Goal: Task Accomplishment & Management: Manage account settings

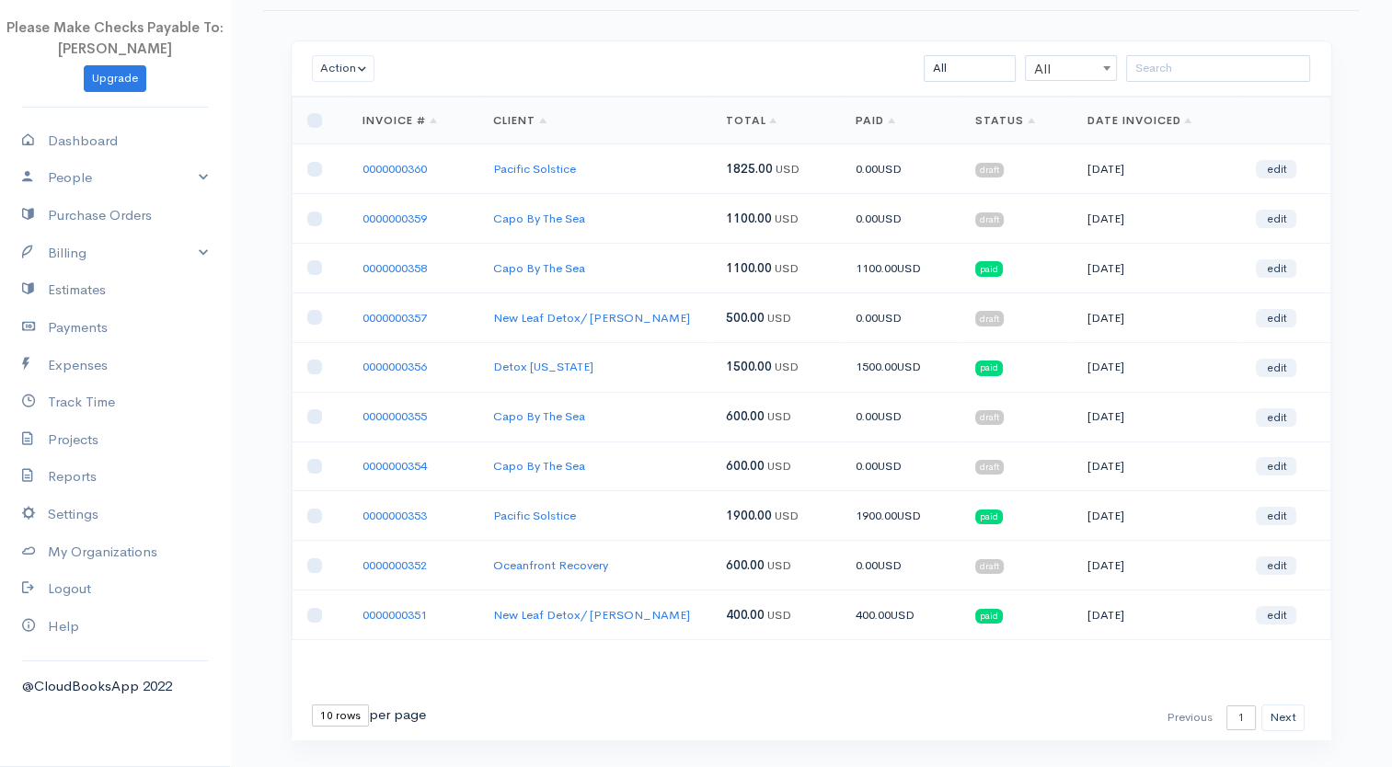
scroll to position [109, 0]
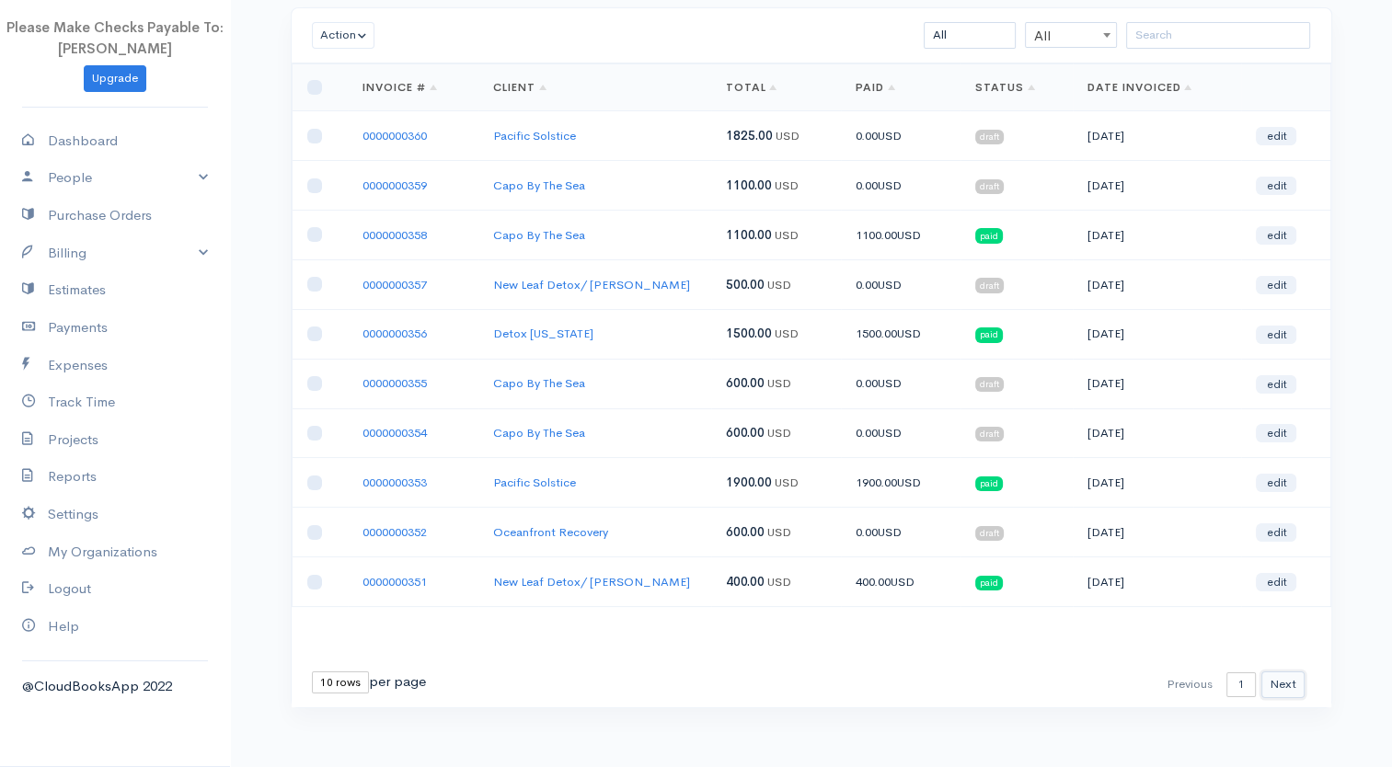
click at [1280, 675] on button "Next" at bounding box center [1282, 684] width 43 height 27
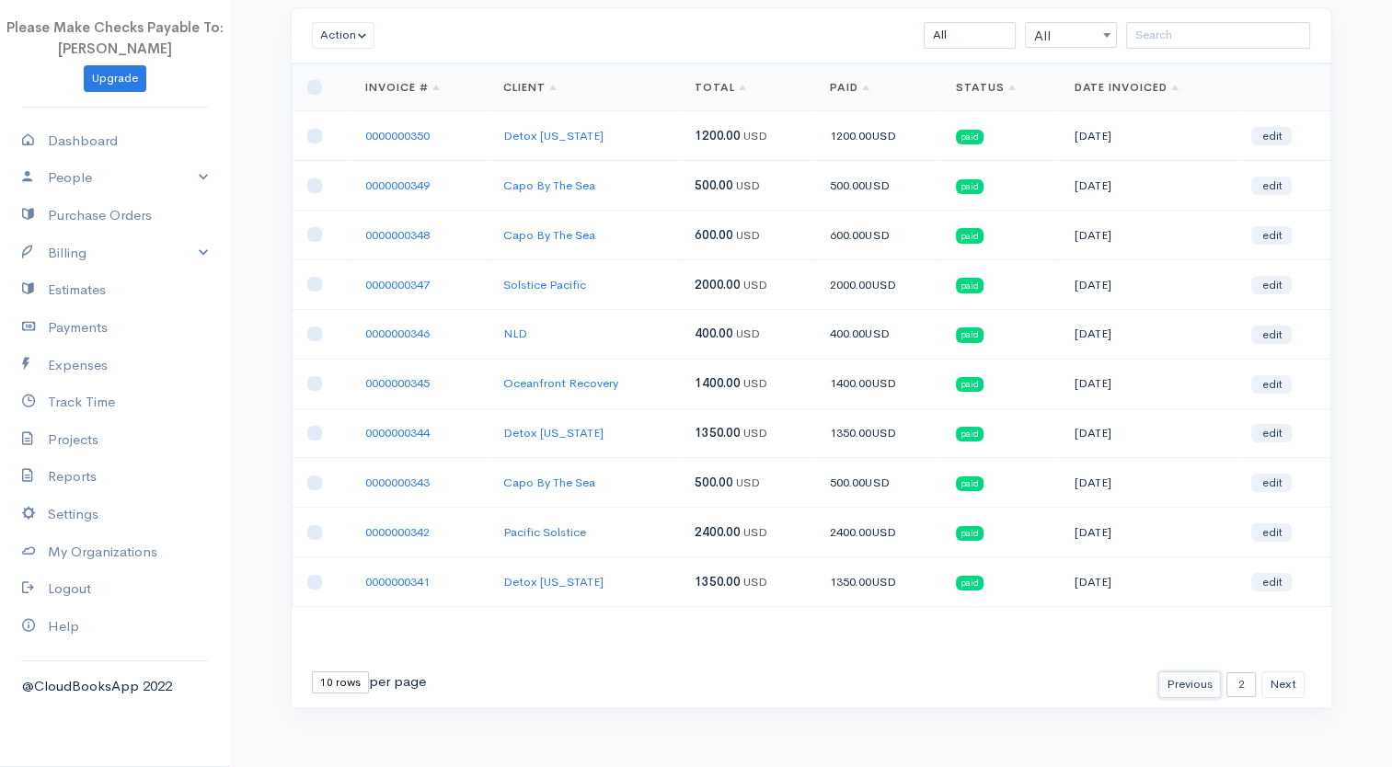
click at [1174, 674] on button "Previous" at bounding box center [1189, 684] width 63 height 27
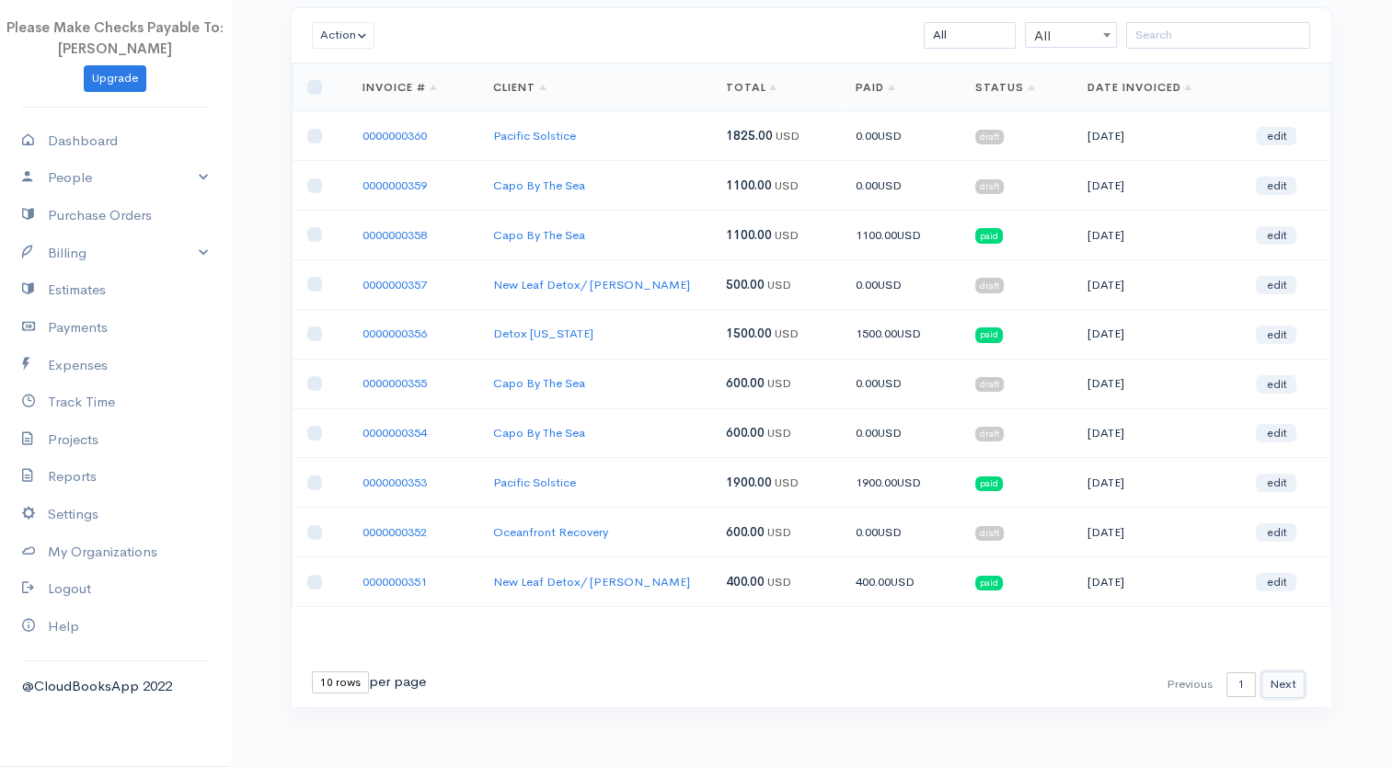
click at [1287, 675] on button "Next" at bounding box center [1282, 684] width 43 height 27
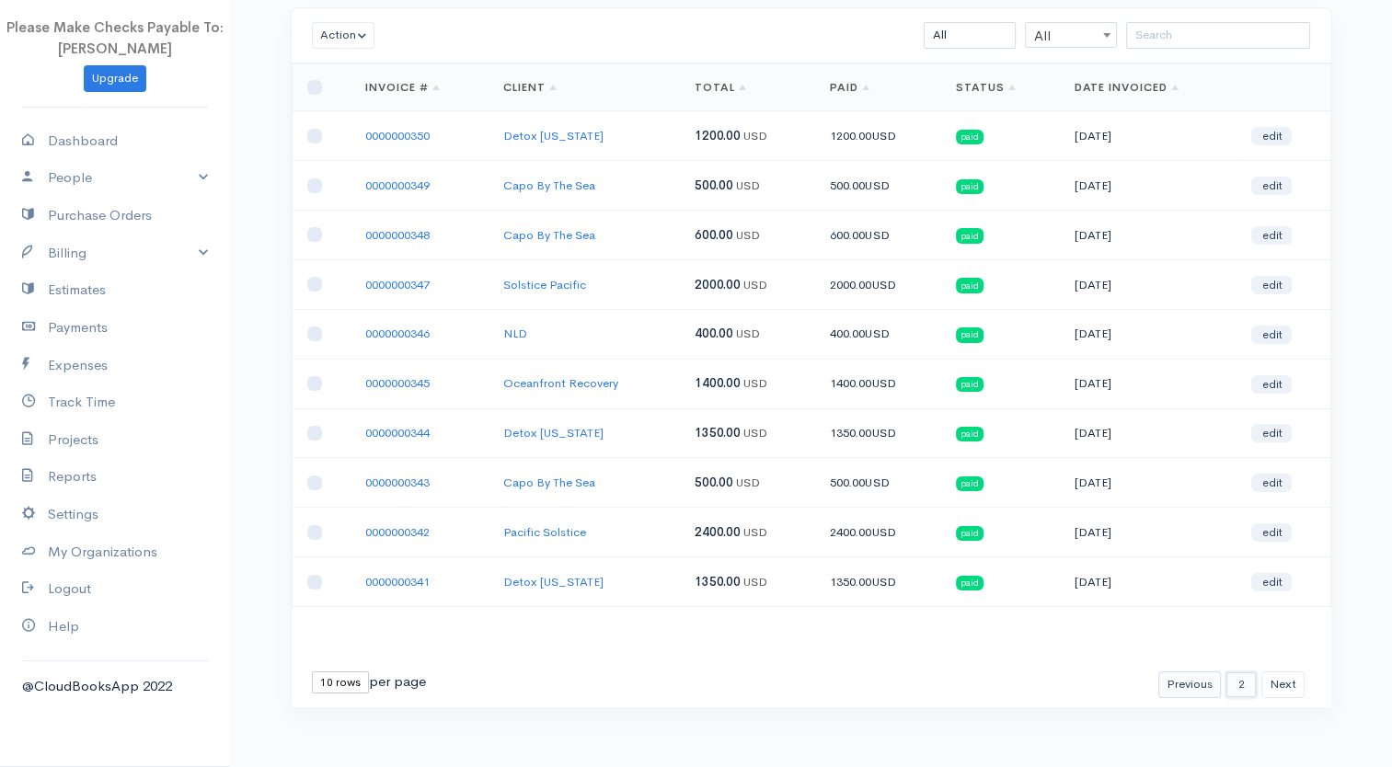
drag, startPoint x: 1239, startPoint y: 678, endPoint x: 1203, endPoint y: 679, distance: 35.9
click at [1256, 694] on div "First Previous 1 2 3 4 5 6 7 8 9 10 11 12 13 14 15 16 17 18 19 20 21 22 23 24 N…" at bounding box center [811, 684] width 1039 height 45
click at [1180, 679] on button "Previous" at bounding box center [1189, 684] width 63 height 27
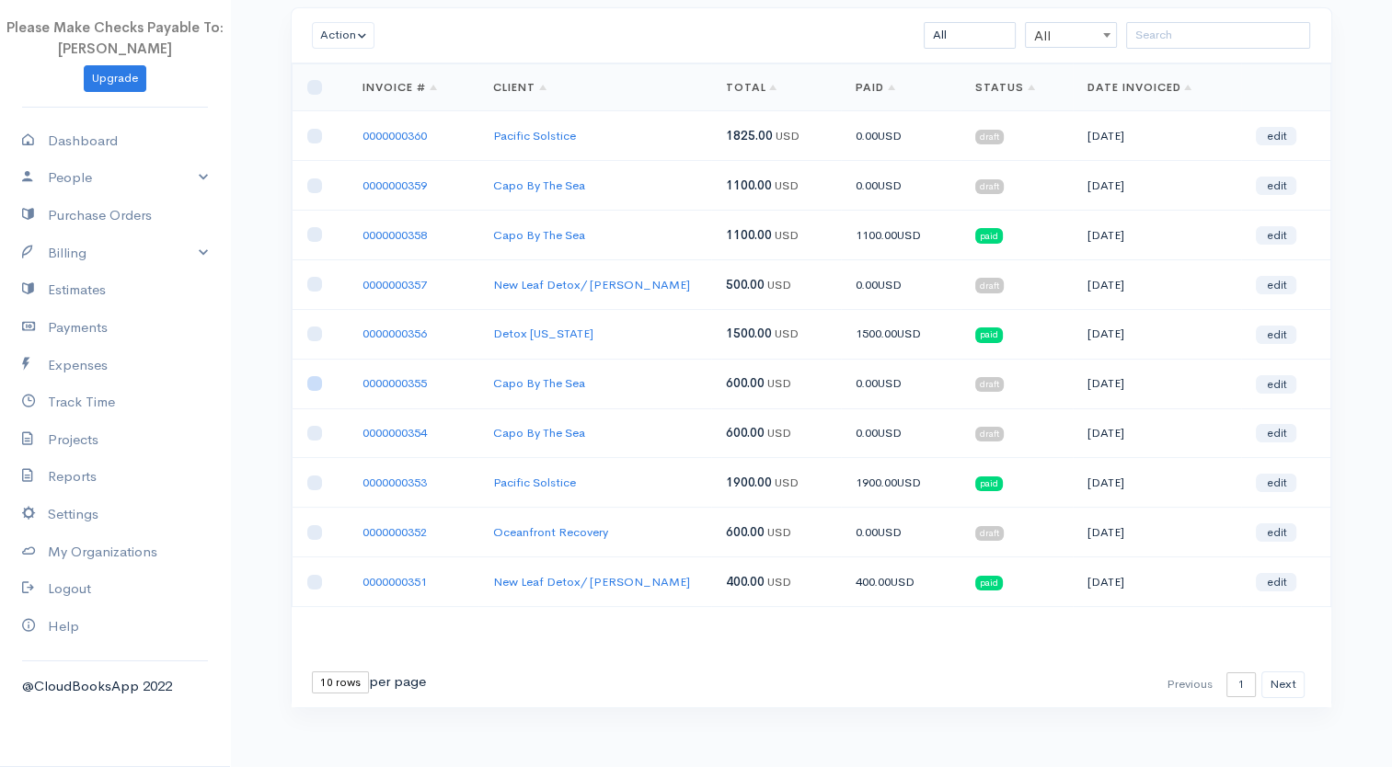
click at [309, 379] on input "checkbox" at bounding box center [314, 383] width 15 height 15
checkbox input "true"
click at [308, 432] on input "checkbox" at bounding box center [314, 433] width 15 height 15
checkbox input "true"
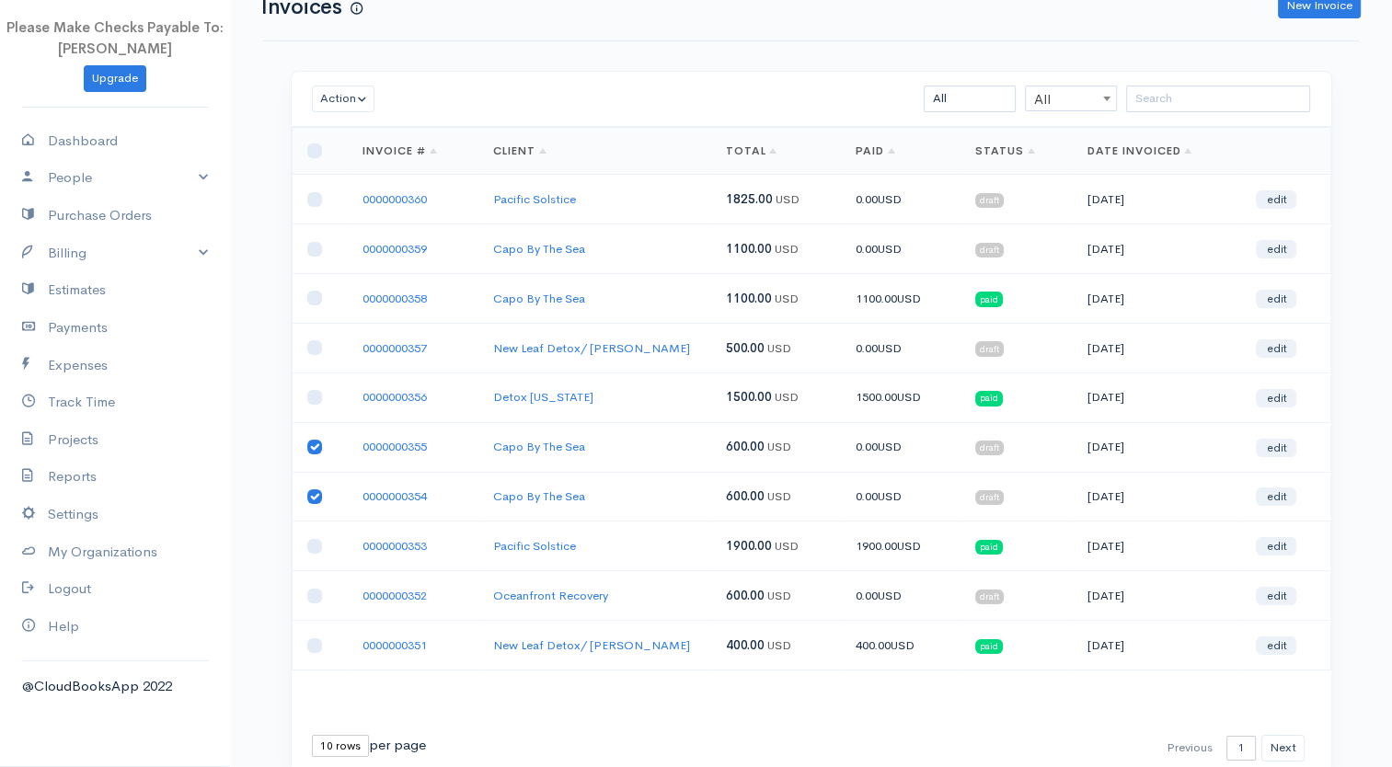
scroll to position [0, 0]
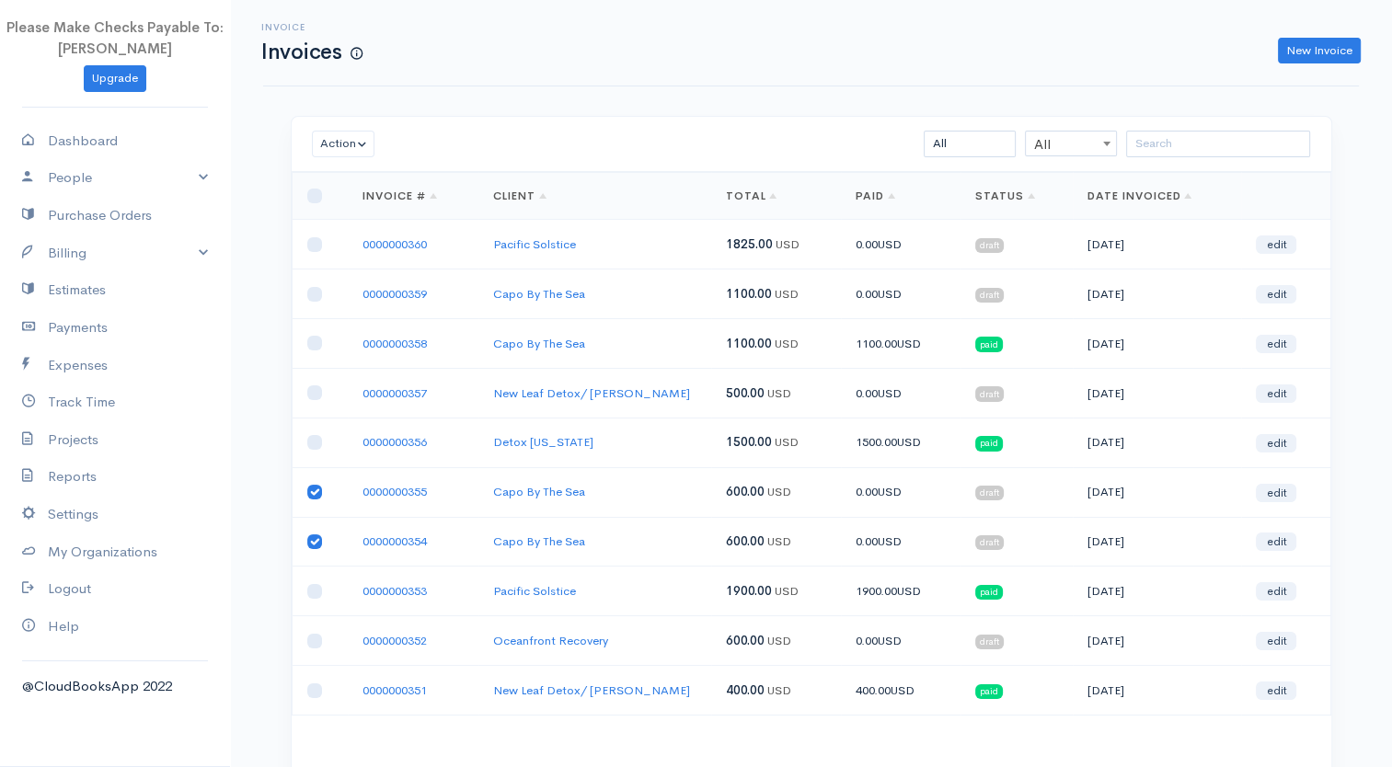
click at [311, 490] on input "checkbox" at bounding box center [314, 492] width 15 height 15
checkbox input "false"
click at [318, 534] on input "checkbox" at bounding box center [314, 541] width 15 height 15
checkbox input "false"
click at [394, 488] on link "0000000355" at bounding box center [394, 492] width 64 height 16
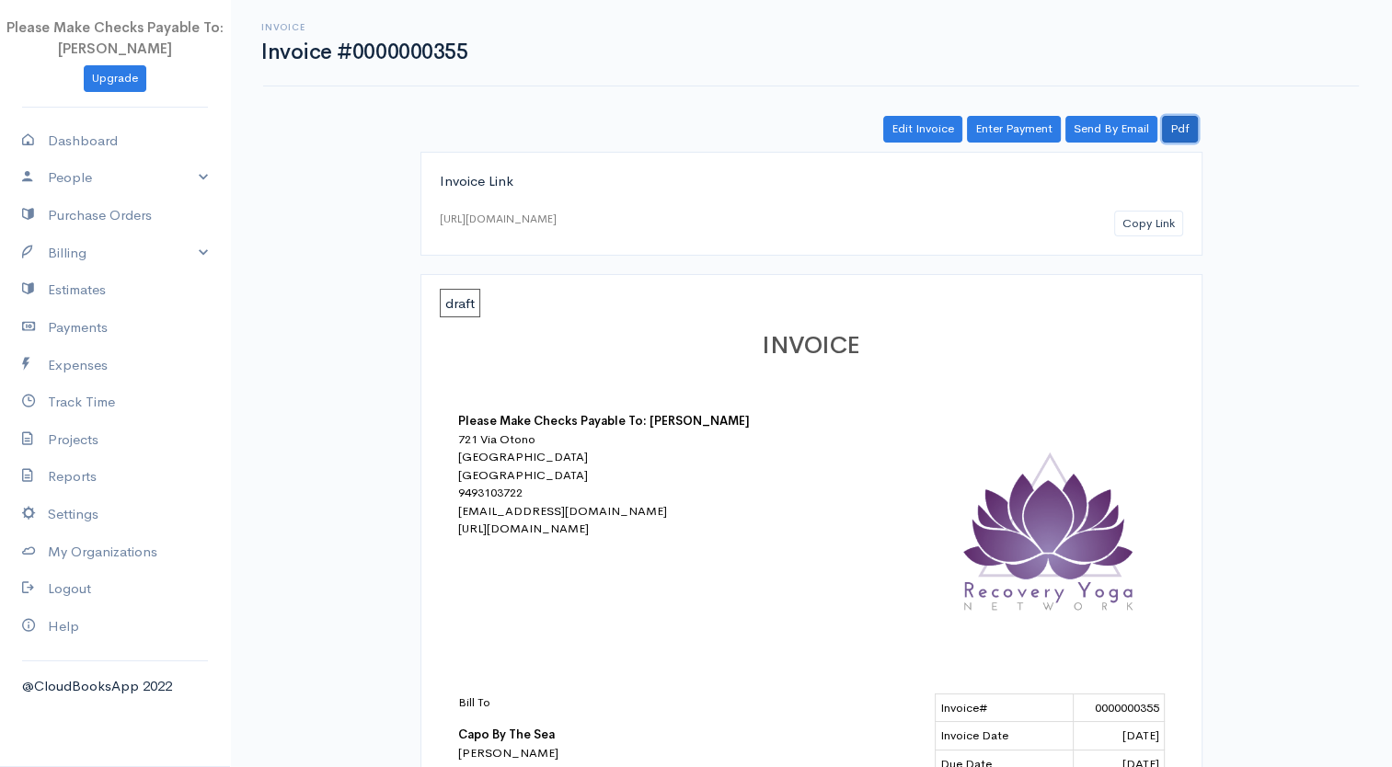
click at [1181, 131] on link "Pdf" at bounding box center [1180, 129] width 36 height 27
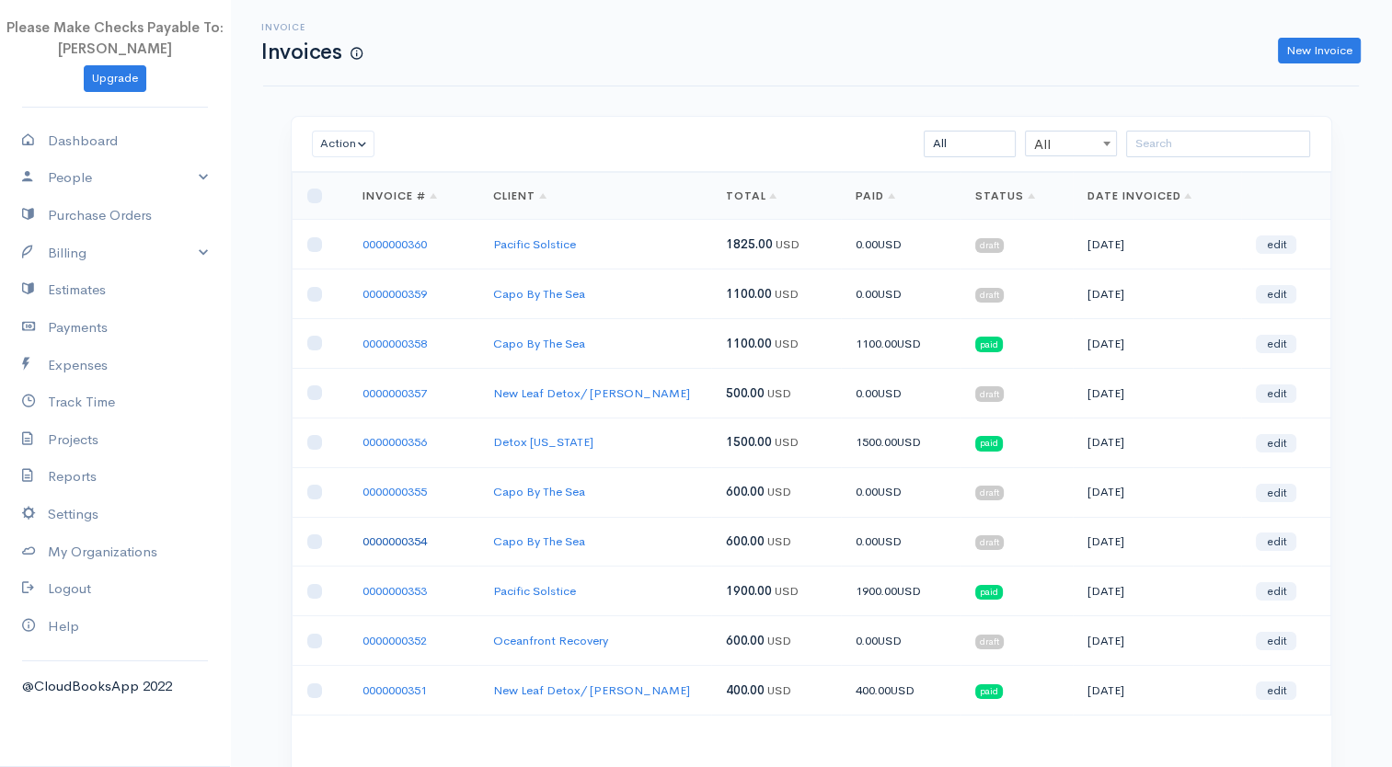
click at [378, 534] on link "0000000354" at bounding box center [394, 542] width 64 height 16
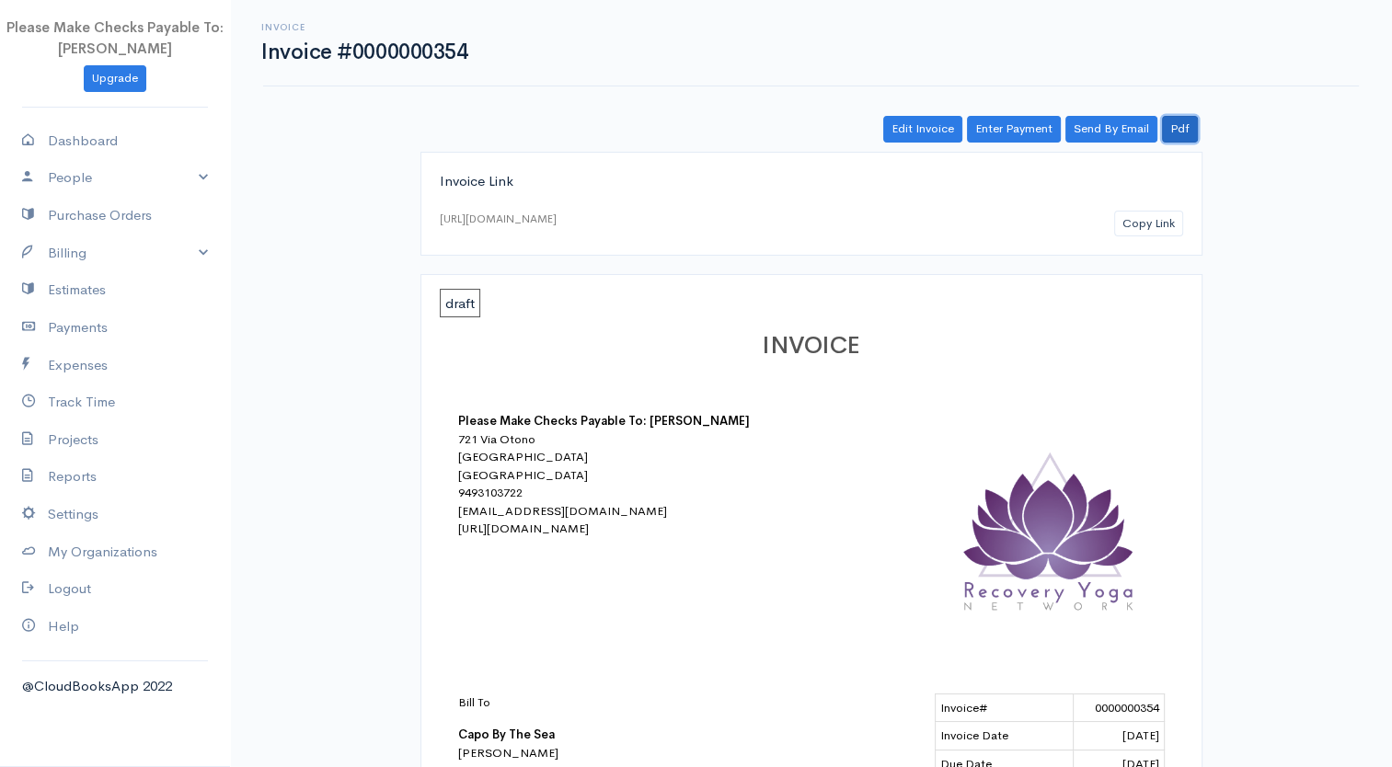
click at [1183, 126] on link "Pdf" at bounding box center [1180, 129] width 36 height 27
click at [96, 251] on link "Billing" at bounding box center [115, 254] width 230 height 38
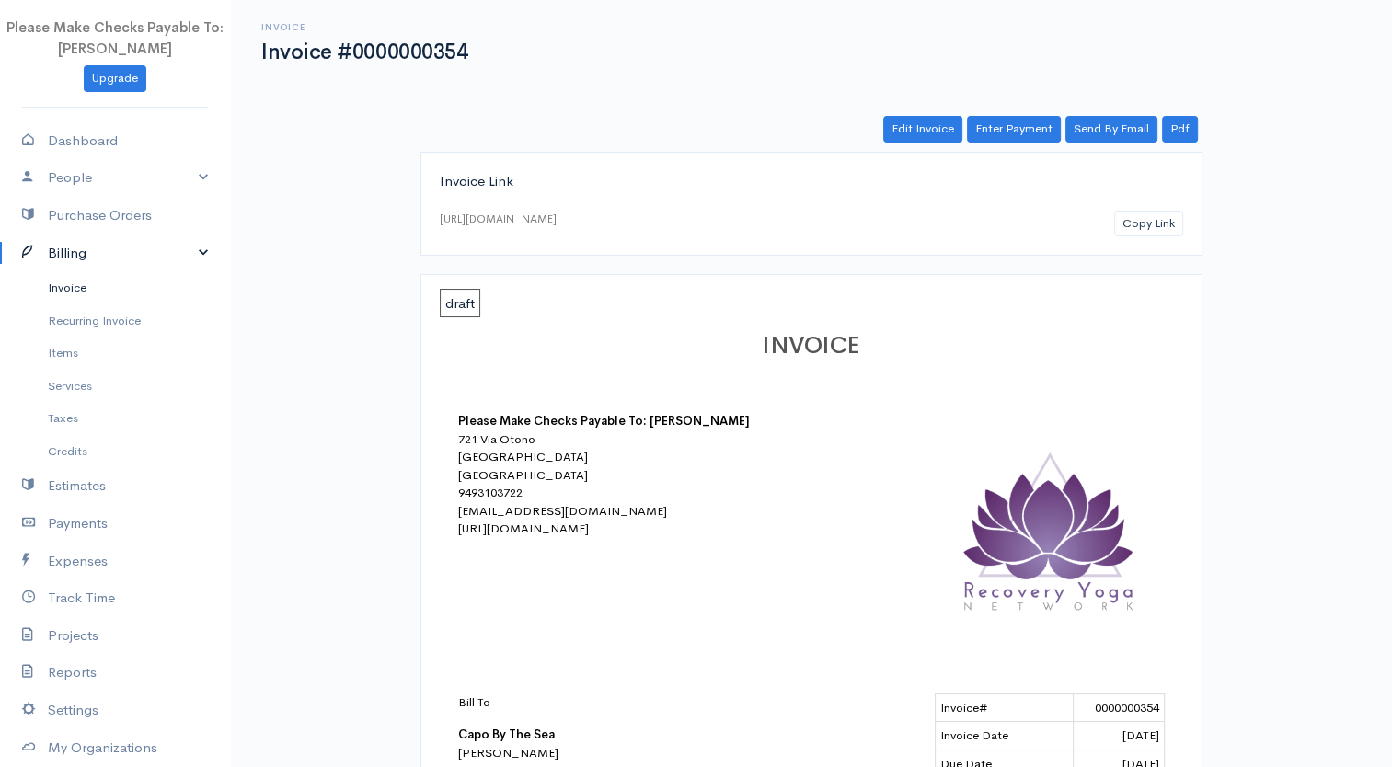
click at [88, 288] on link "Invoice" at bounding box center [115, 287] width 230 height 33
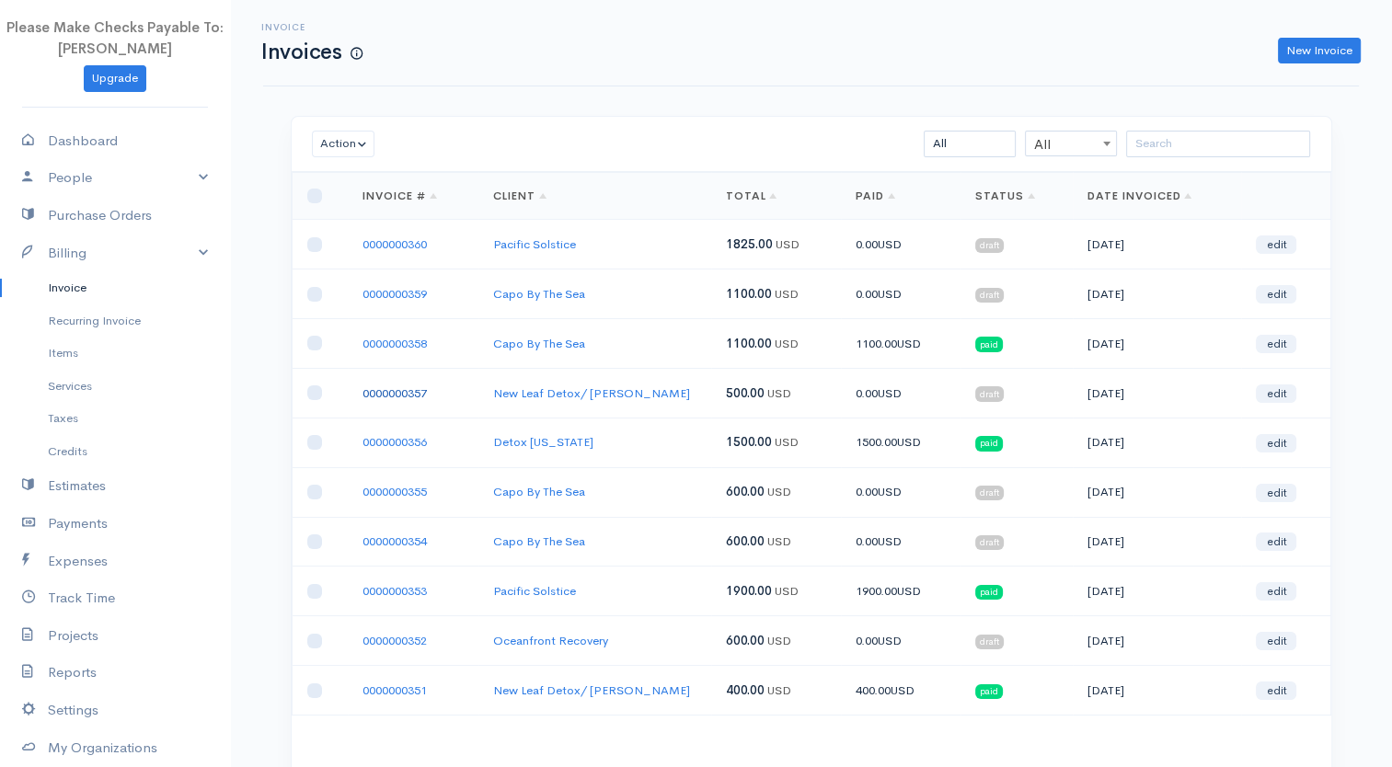
click at [390, 385] on link "0000000357" at bounding box center [394, 393] width 64 height 16
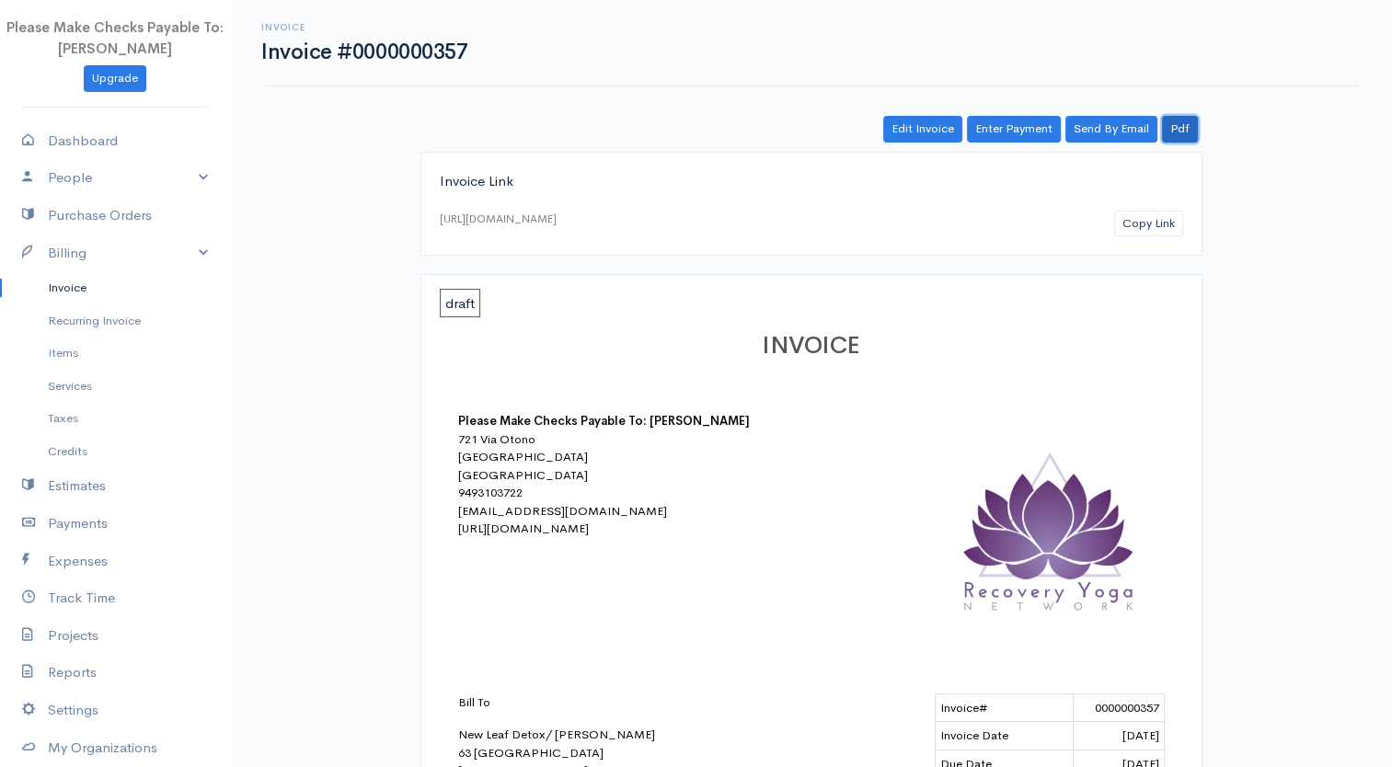
click at [1171, 134] on link "Pdf" at bounding box center [1180, 129] width 36 height 27
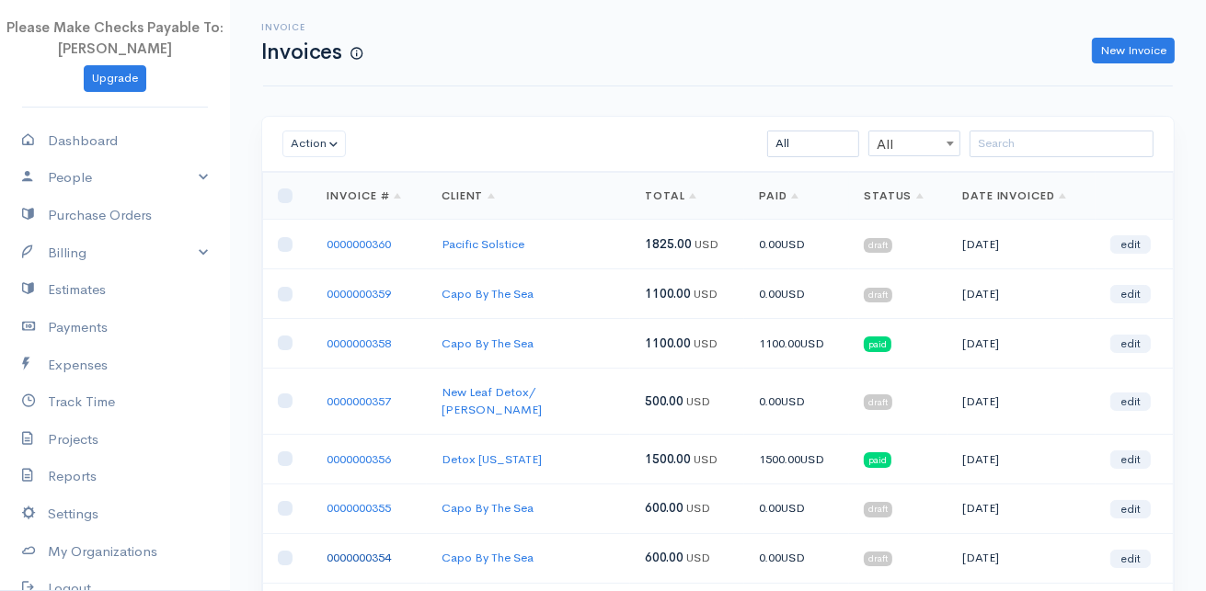
click at [331, 550] on link "0000000354" at bounding box center [359, 558] width 64 height 16
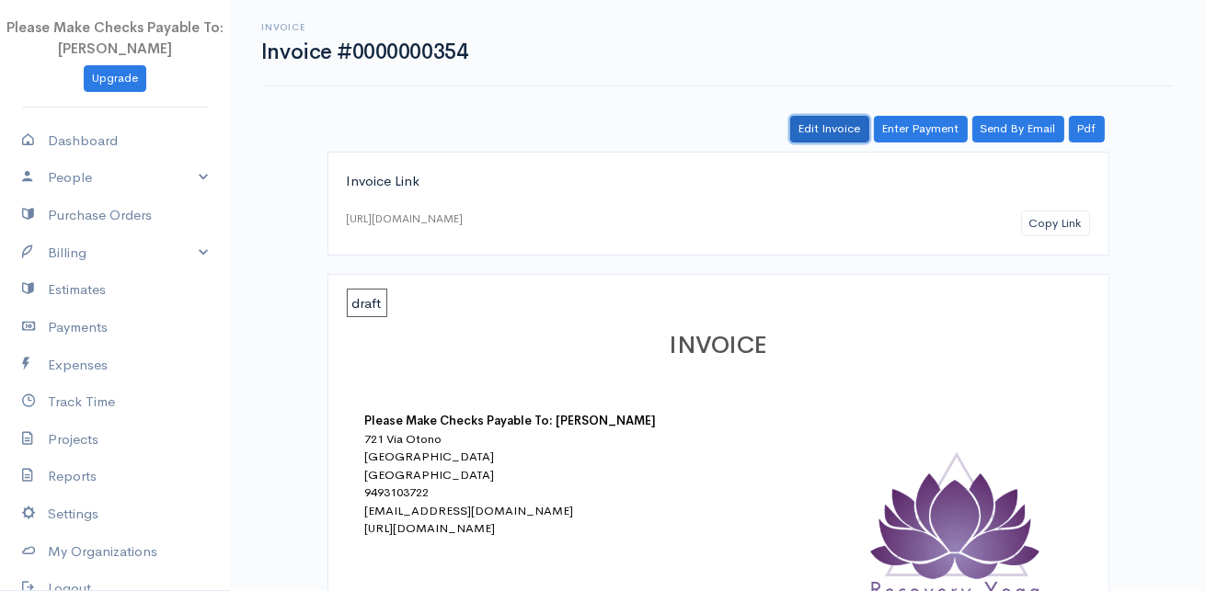
click at [818, 119] on link "Edit Invoice" at bounding box center [829, 129] width 79 height 27
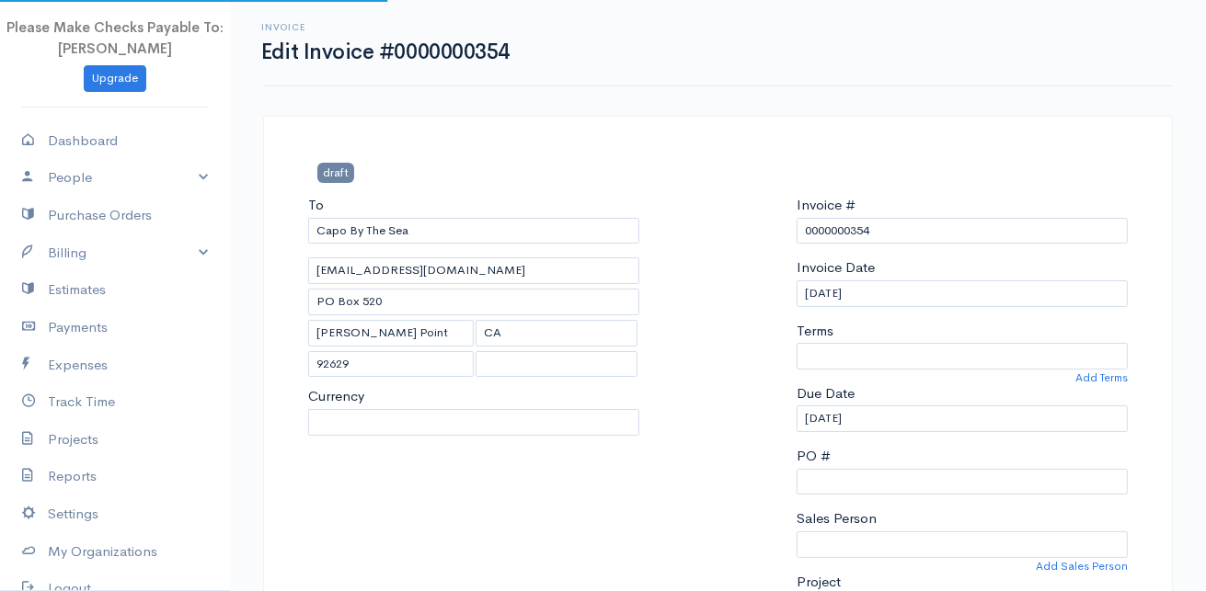
select select "United States"
select select "USD"
select select "0"
select select
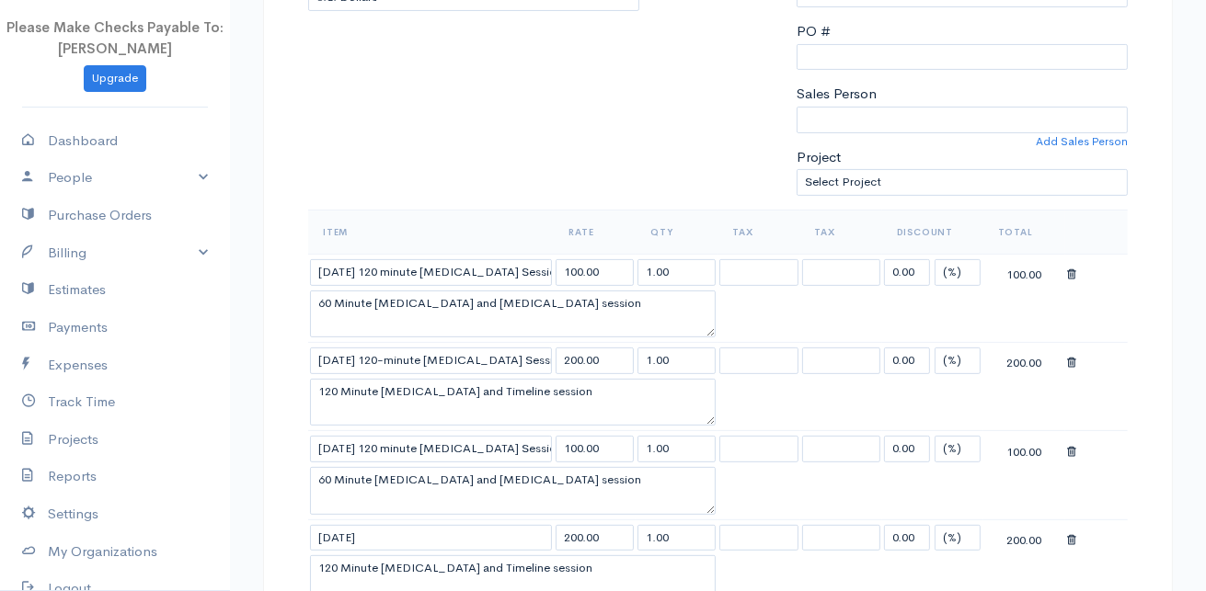
scroll to position [460, 0]
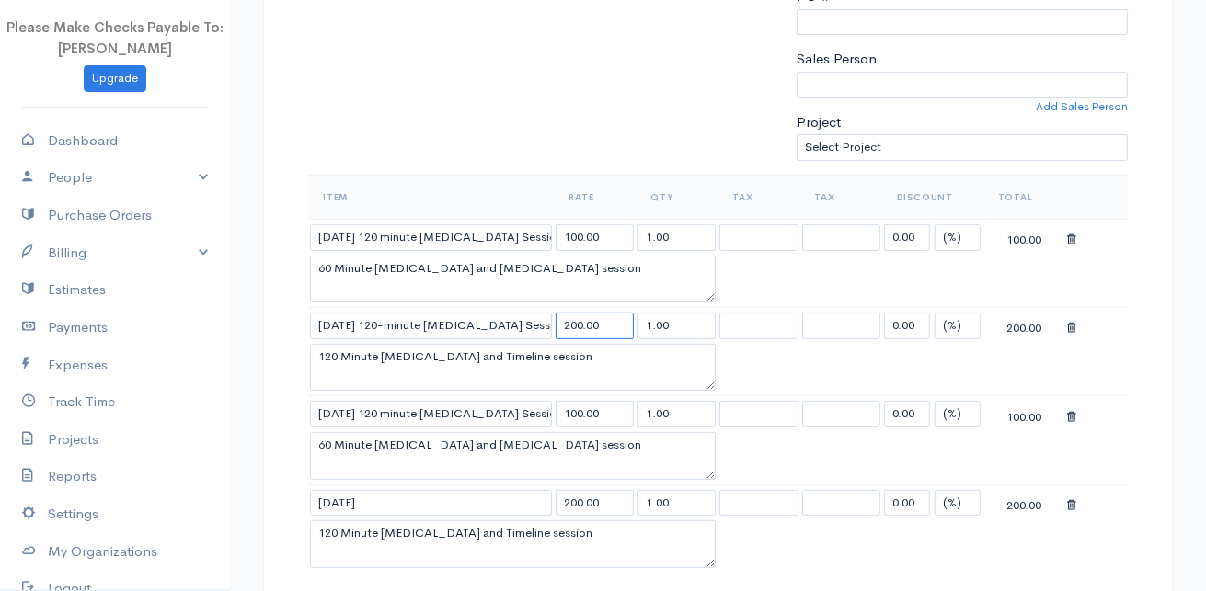
drag, startPoint x: 611, startPoint y: 321, endPoint x: 434, endPoint y: 337, distance: 177.3
click at [434, 337] on tr "7/7/25 120-minute Yoga Therapy Session 200.00 1.00 0.00 (%) Flat 200.00" at bounding box center [718, 326] width 820 height 36
click at [442, 396] on td "7/11/25 120 minute Yoga Therapy Session" at bounding box center [431, 414] width 246 height 36
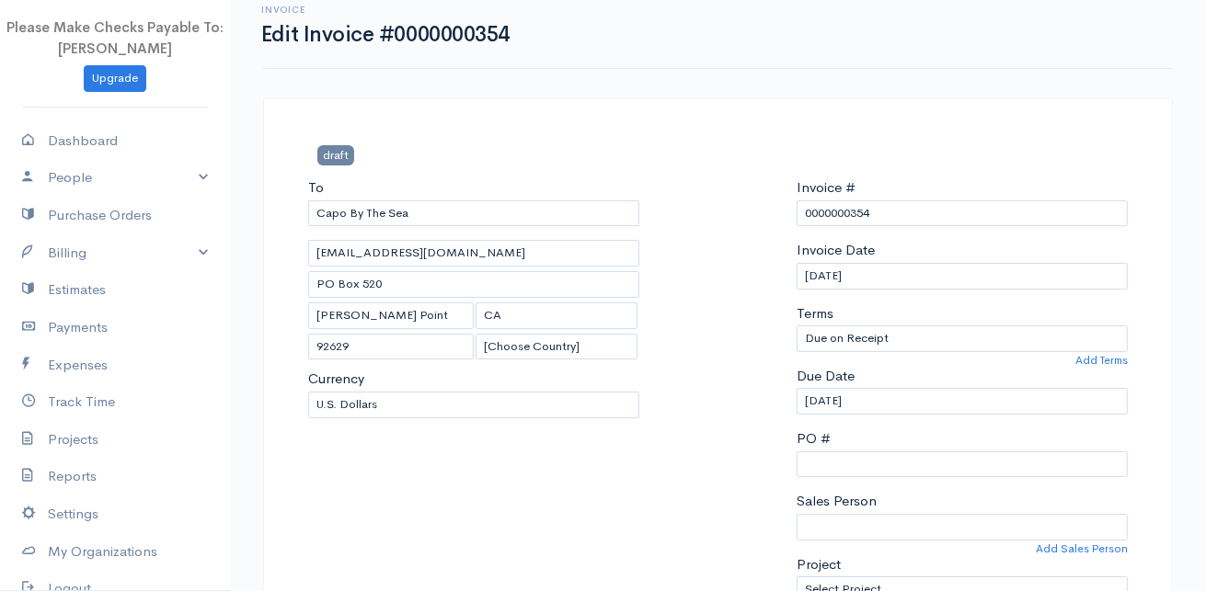
scroll to position [0, 0]
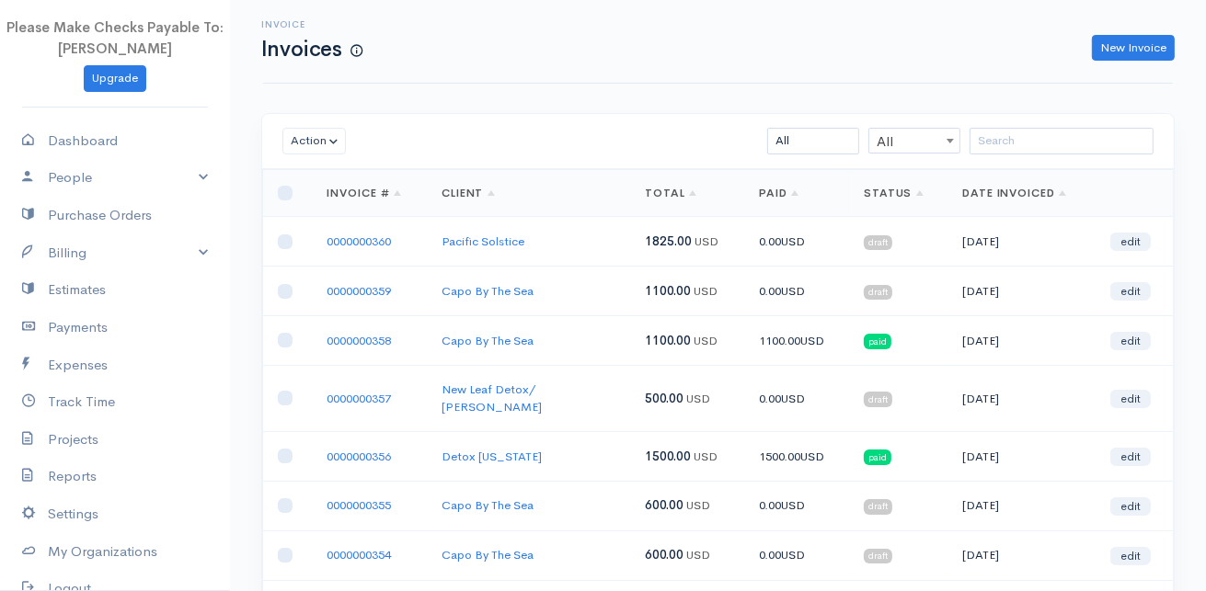
scroll to position [153, 0]
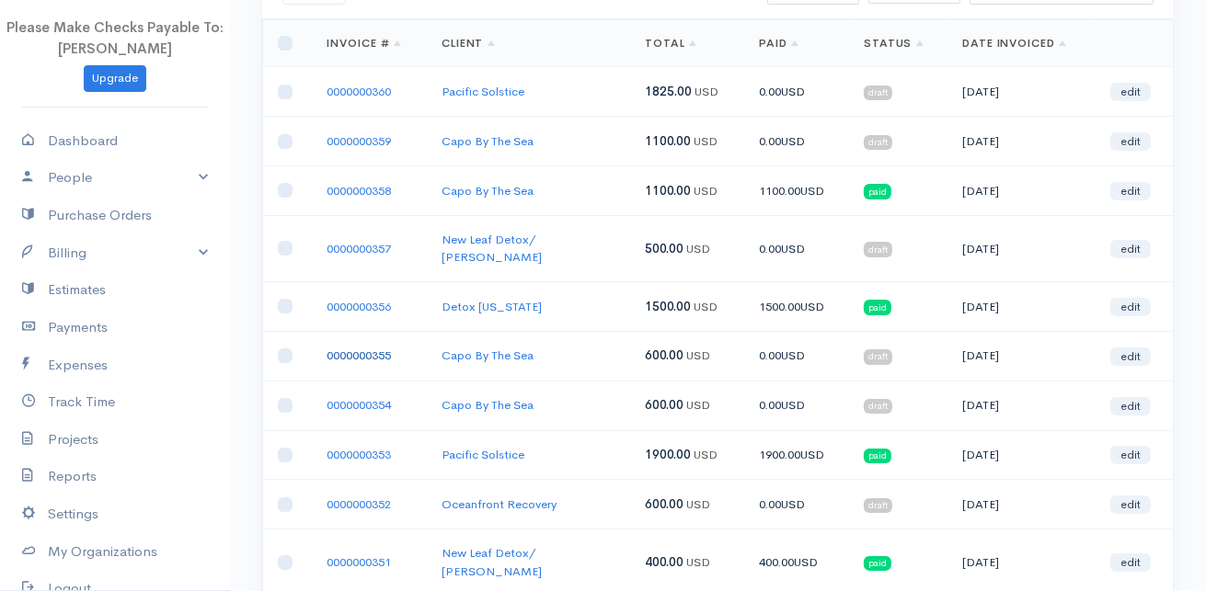
click at [350, 348] on link "0000000355" at bounding box center [359, 356] width 64 height 16
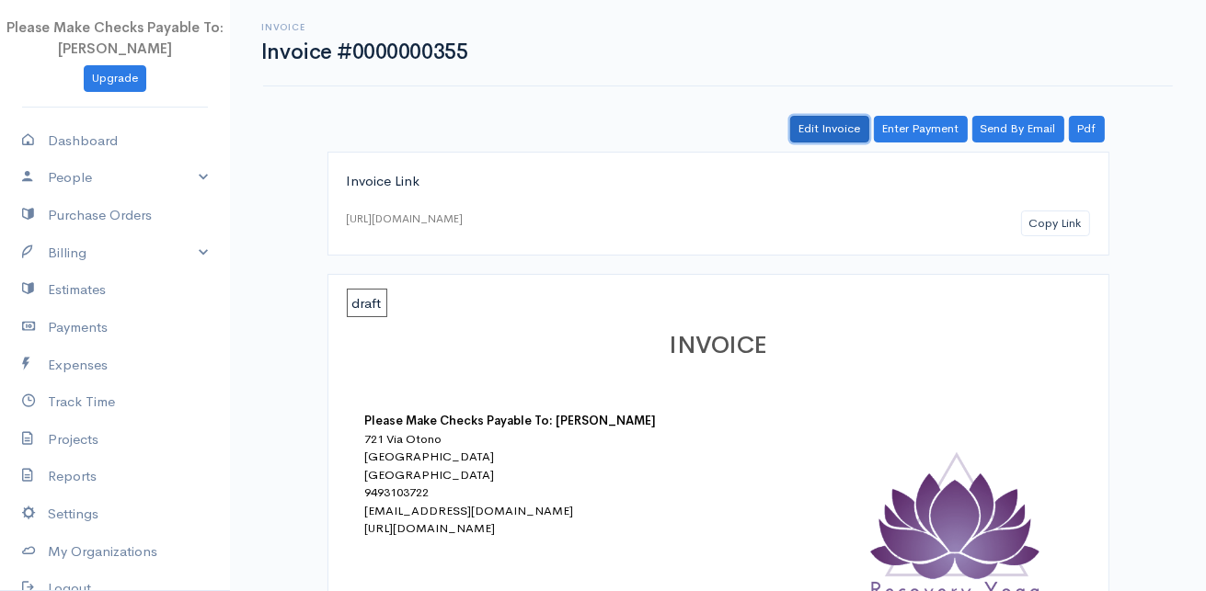
click at [838, 128] on link "Edit Invoice" at bounding box center [829, 129] width 79 height 27
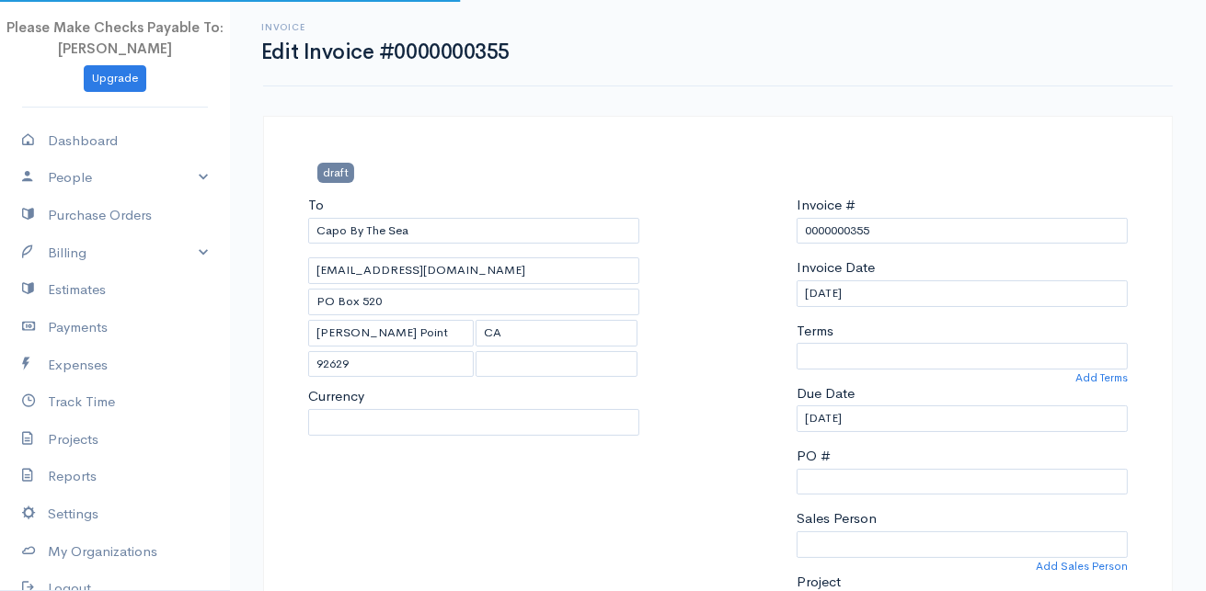
select select "United States"
select select "USD"
select select "0"
select select
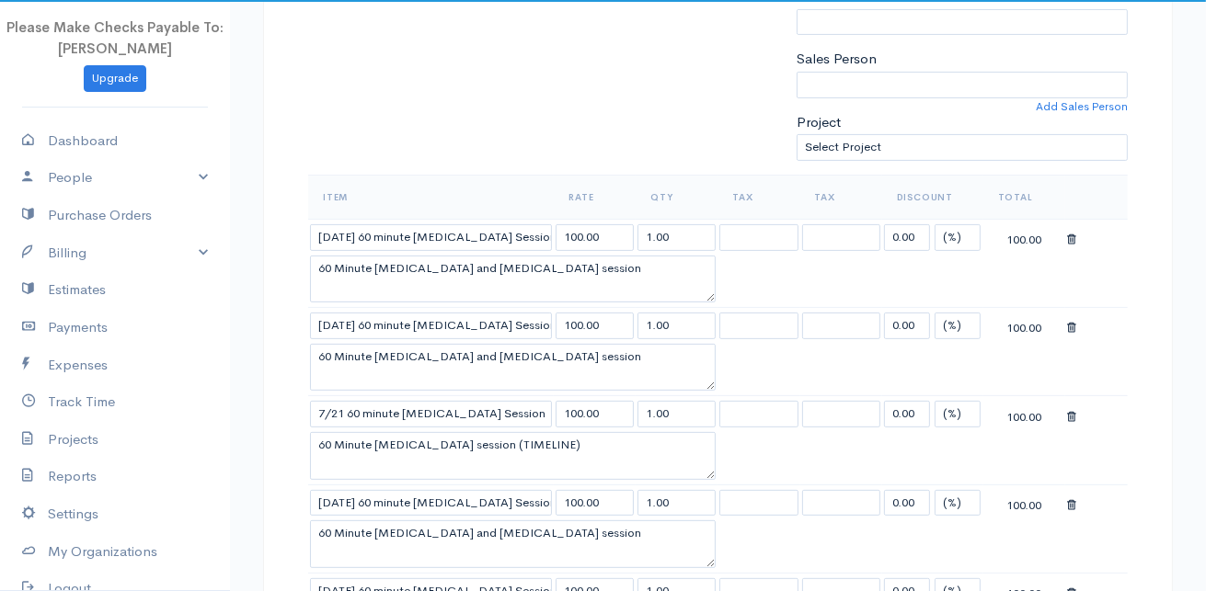
scroll to position [613, 0]
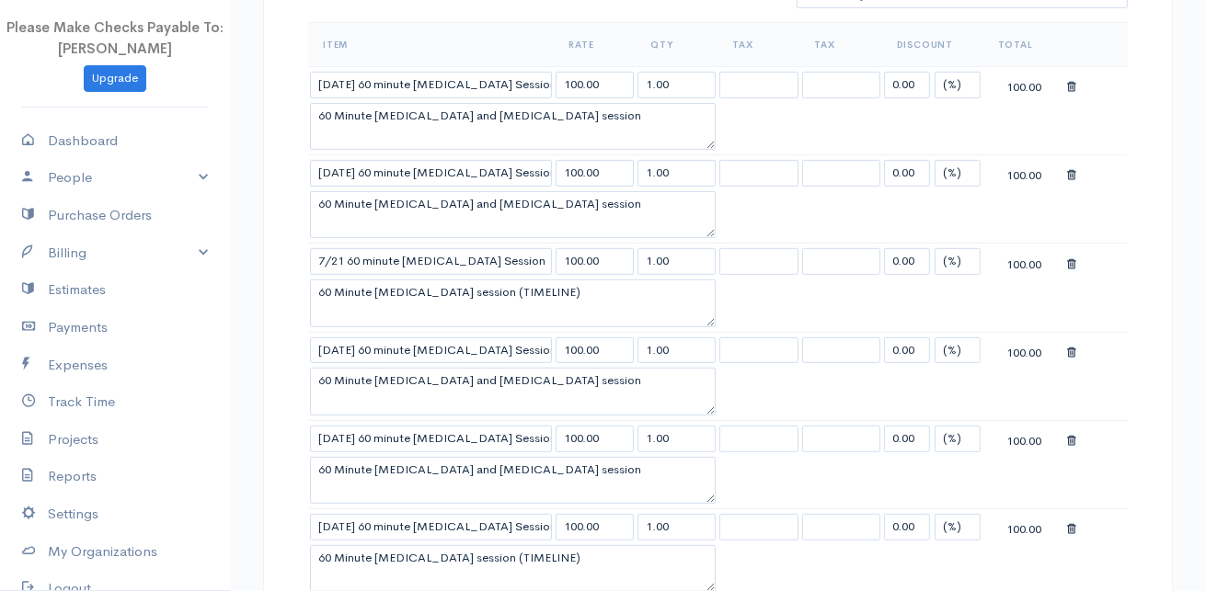
click at [305, 304] on div "Item Rate Qty Tax Tax Discount Total 7/18/25 60 minute Yoga Therapy Session 100…" at bounding box center [718, 321] width 838 height 598
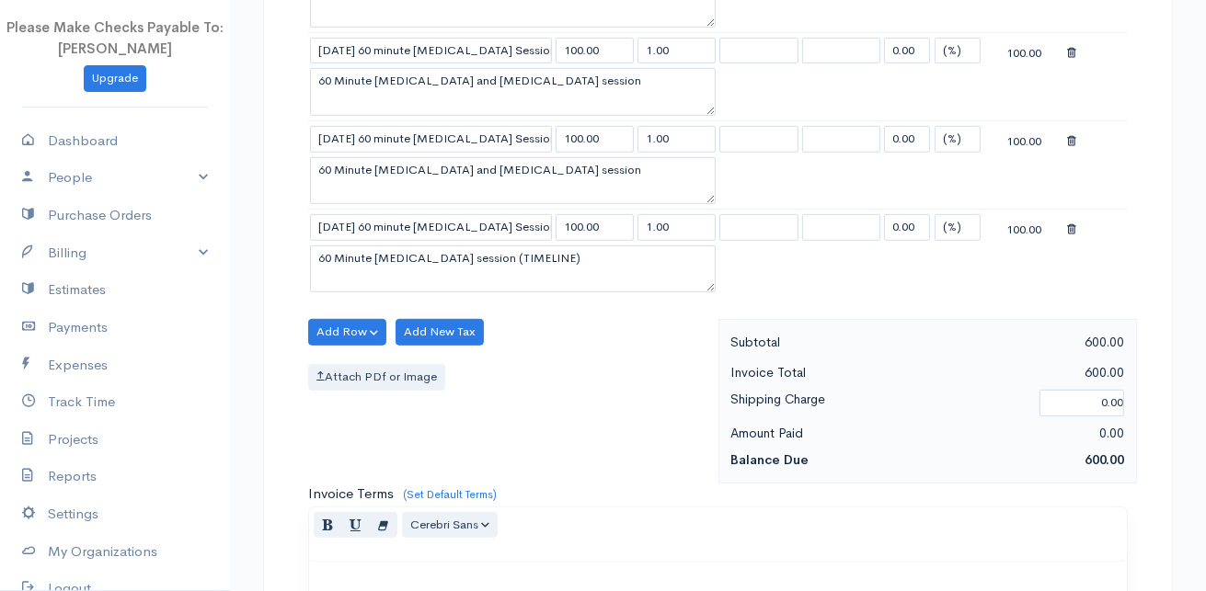
scroll to position [920, 0]
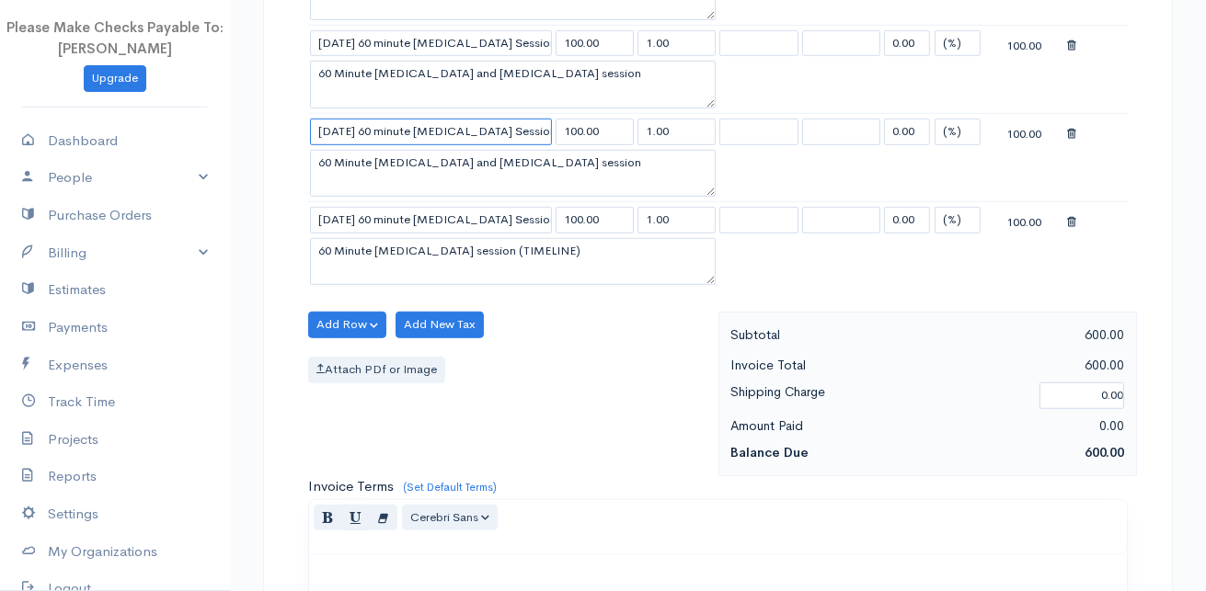
click at [344, 127] on input "7/21/25 60 minute Yoga Therapy Session" at bounding box center [431, 132] width 242 height 27
type input "7/28/25 60 minute Yoga Therapy Session"
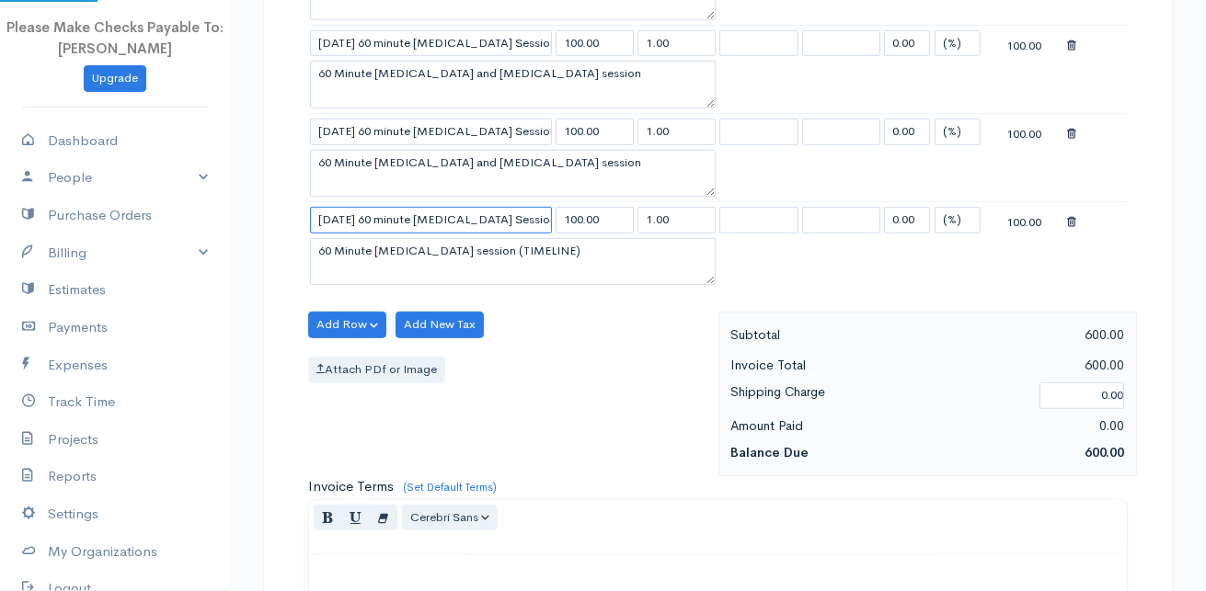
click at [346, 210] on input "7/21/25 60 minute Yoga Therapy Session" at bounding box center [431, 220] width 242 height 27
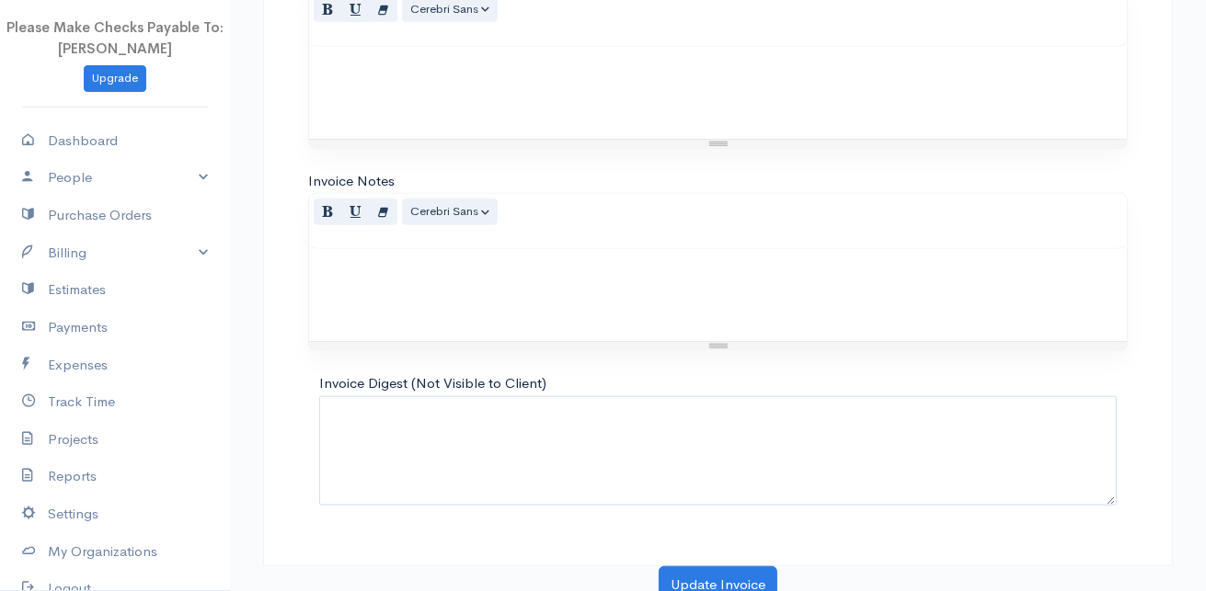
scroll to position [1429, 0]
type input "7/28/25 60 minute Yoga Therapy Session"
click at [693, 566] on button "Update Invoice" at bounding box center [718, 585] width 119 height 38
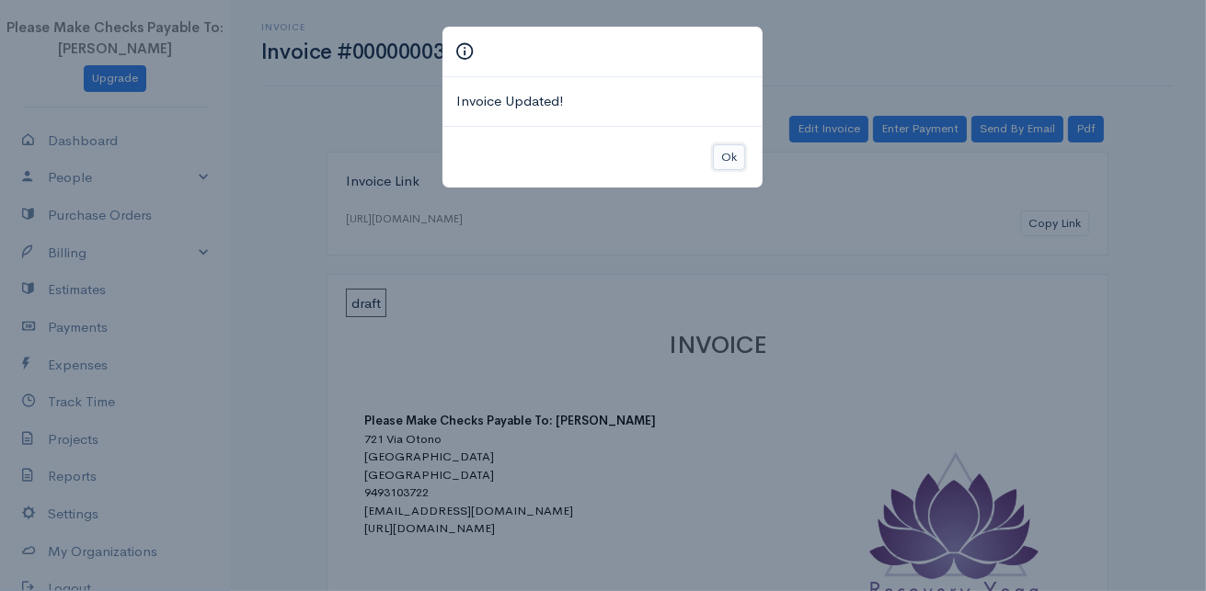
click at [730, 153] on button "Ok" at bounding box center [729, 157] width 32 height 27
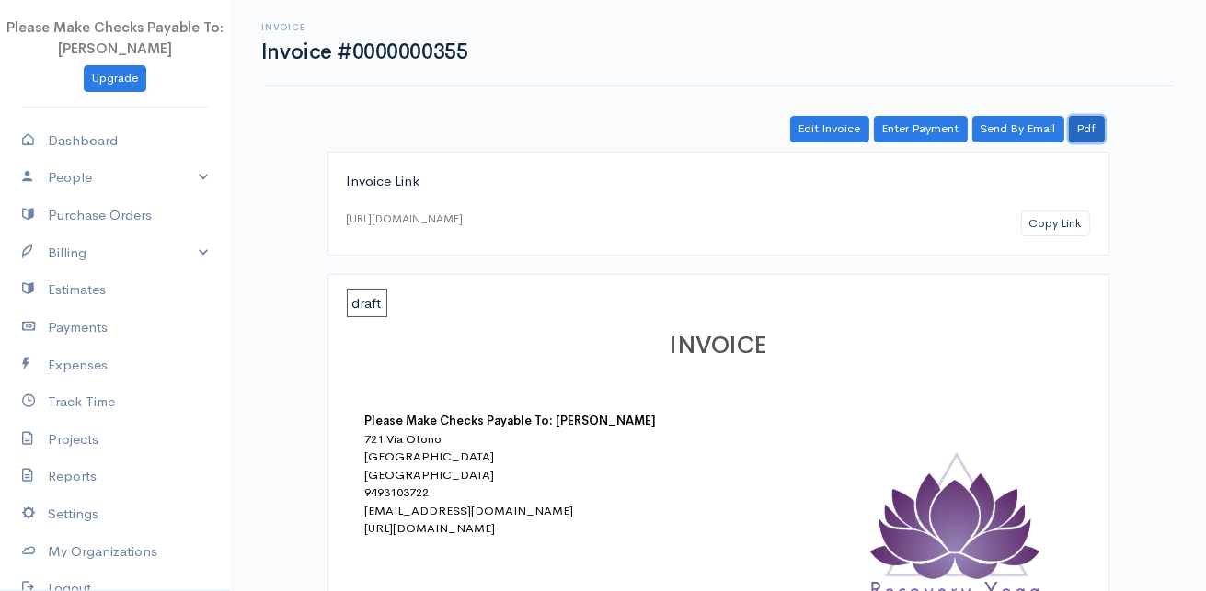
click at [1092, 133] on link "Pdf" at bounding box center [1087, 129] width 36 height 27
drag, startPoint x: 1176, startPoint y: 85, endPoint x: 1155, endPoint y: 86, distance: 21.2
click at [1176, 85] on div "Invoice Invoice #0000000355 Actions Edit Invoice Enter Payment Print Send By Em…" at bounding box center [718, 43] width 976 height 86
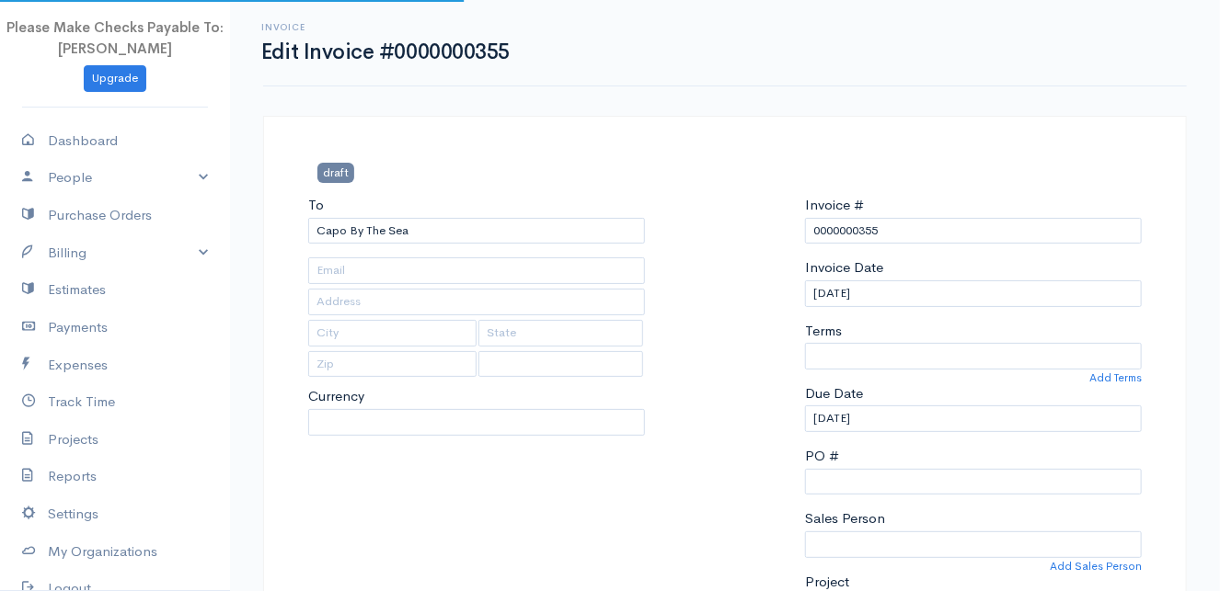
type input "ermincampbell@gmail.com"
type input "PO Box 520"
type input "Dana Point"
type input "CA"
type input "92629"
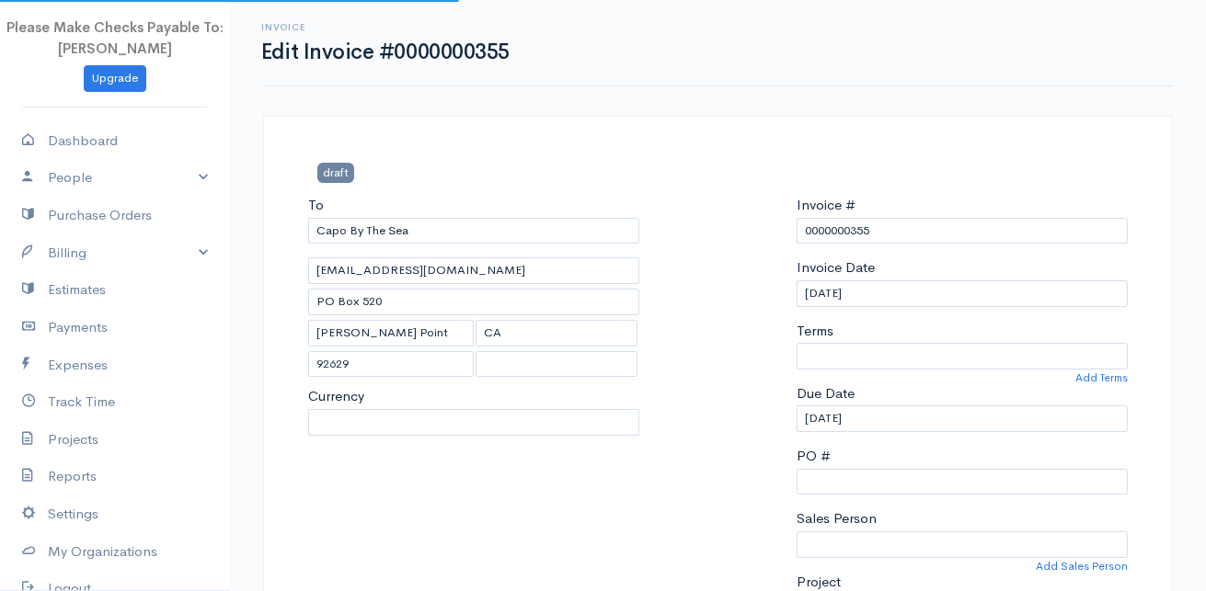
select select "United States"
select select "0"
select select
select select "USD"
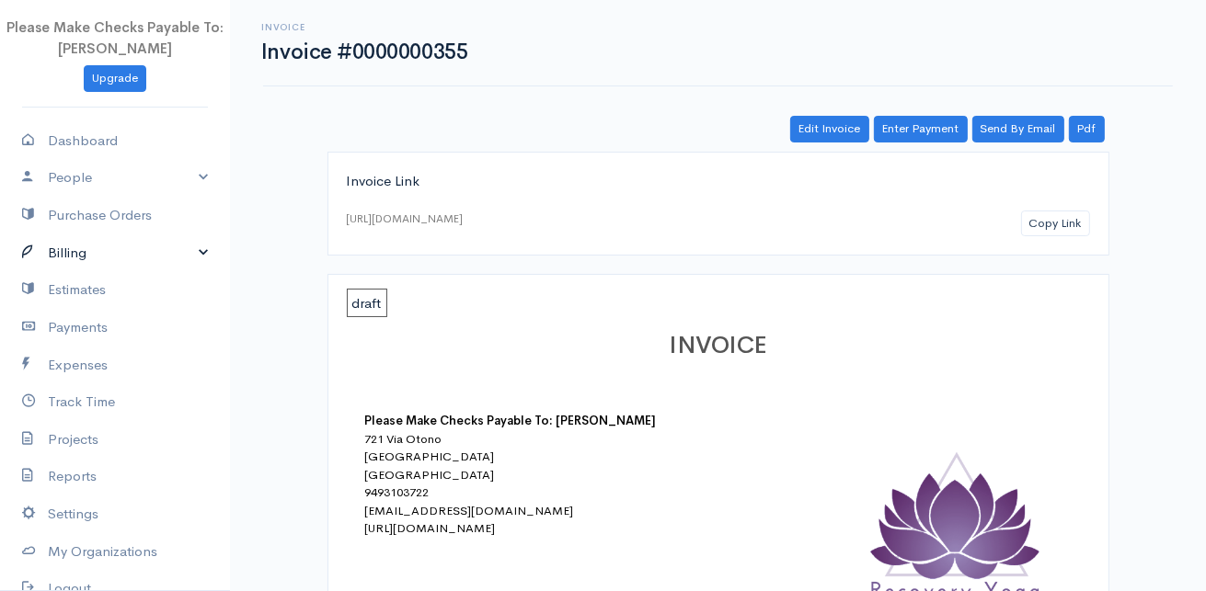
click at [70, 249] on link "Billing" at bounding box center [115, 254] width 230 height 38
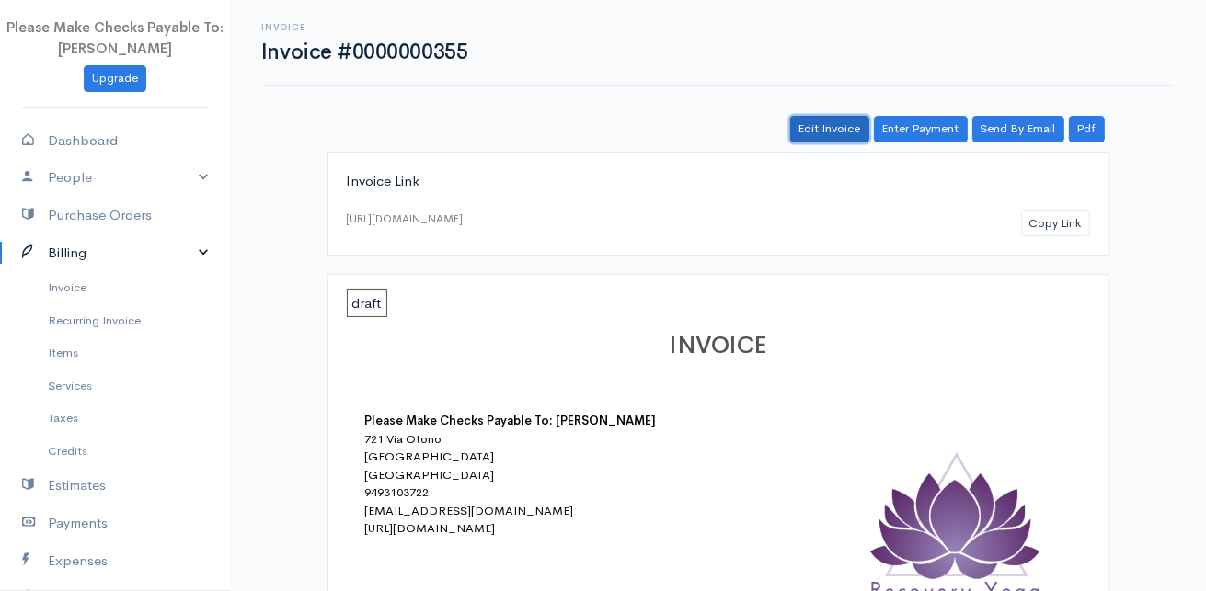
click at [823, 120] on link "Edit Invoice" at bounding box center [829, 129] width 79 height 27
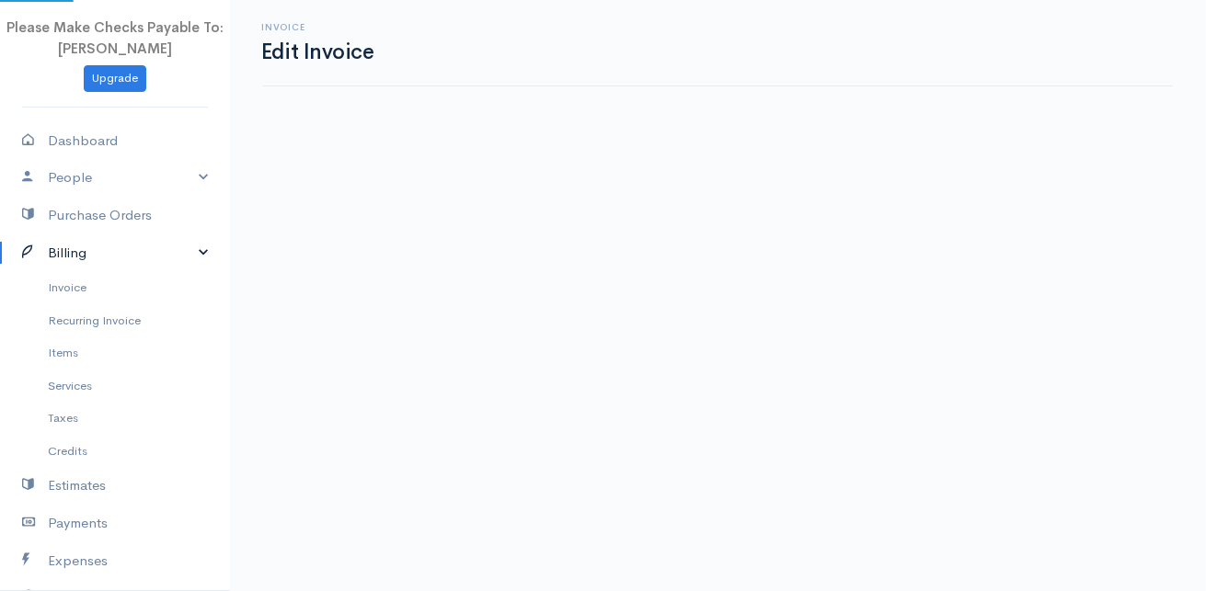
select select "United States"
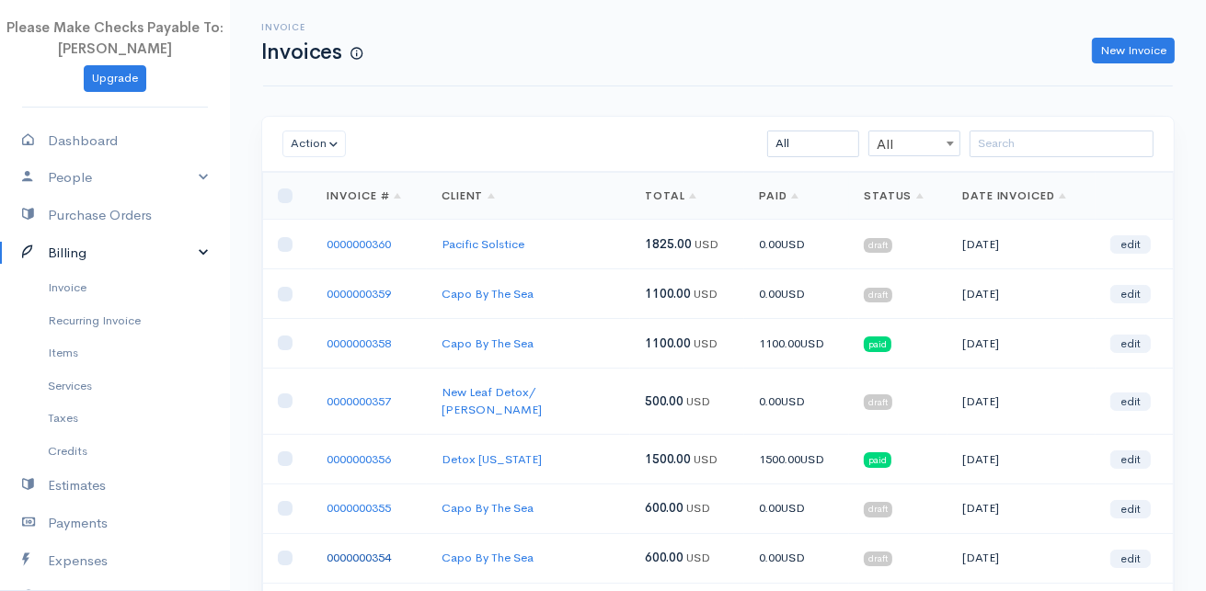
click at [357, 550] on link "0000000354" at bounding box center [359, 558] width 64 height 16
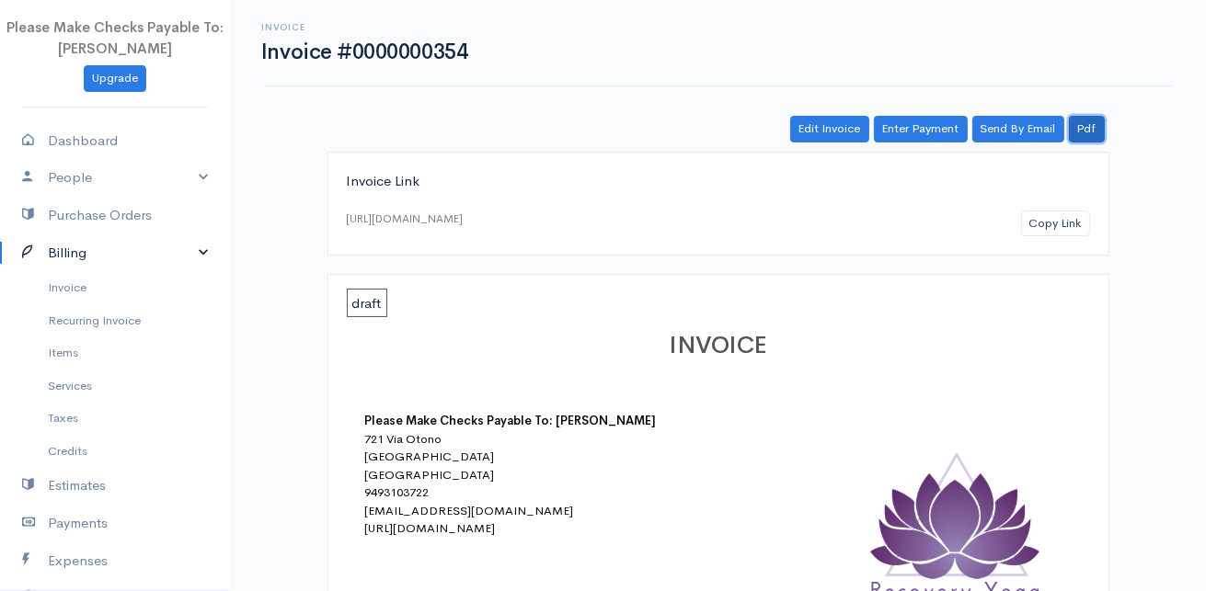
click at [1096, 132] on link "Pdf" at bounding box center [1087, 129] width 36 height 27
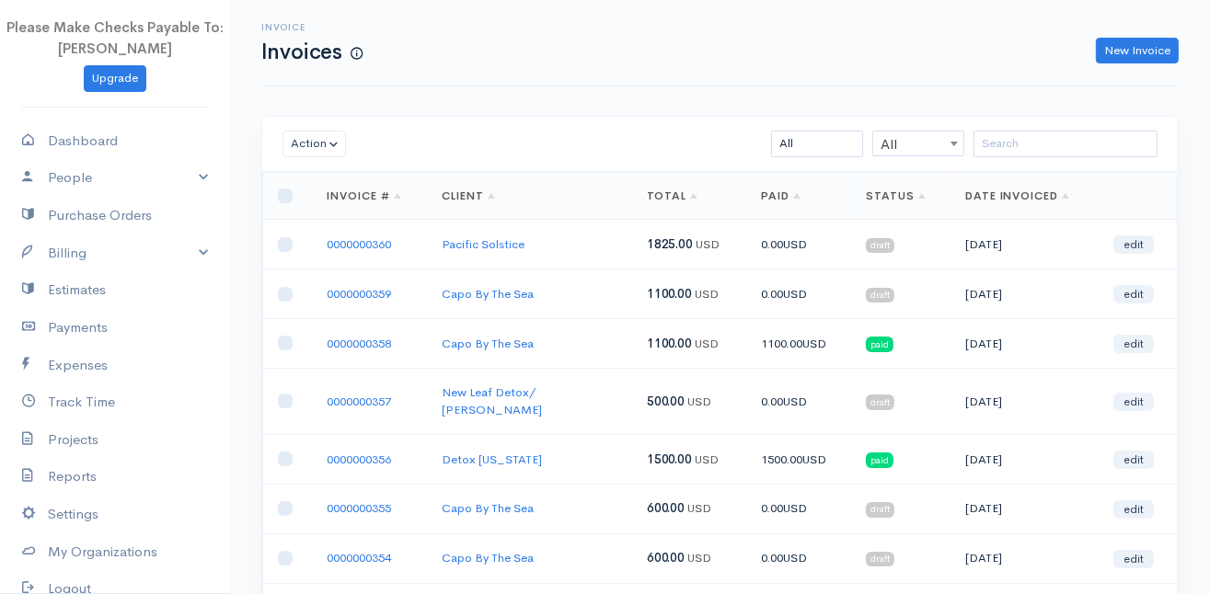
scroll to position [153, 0]
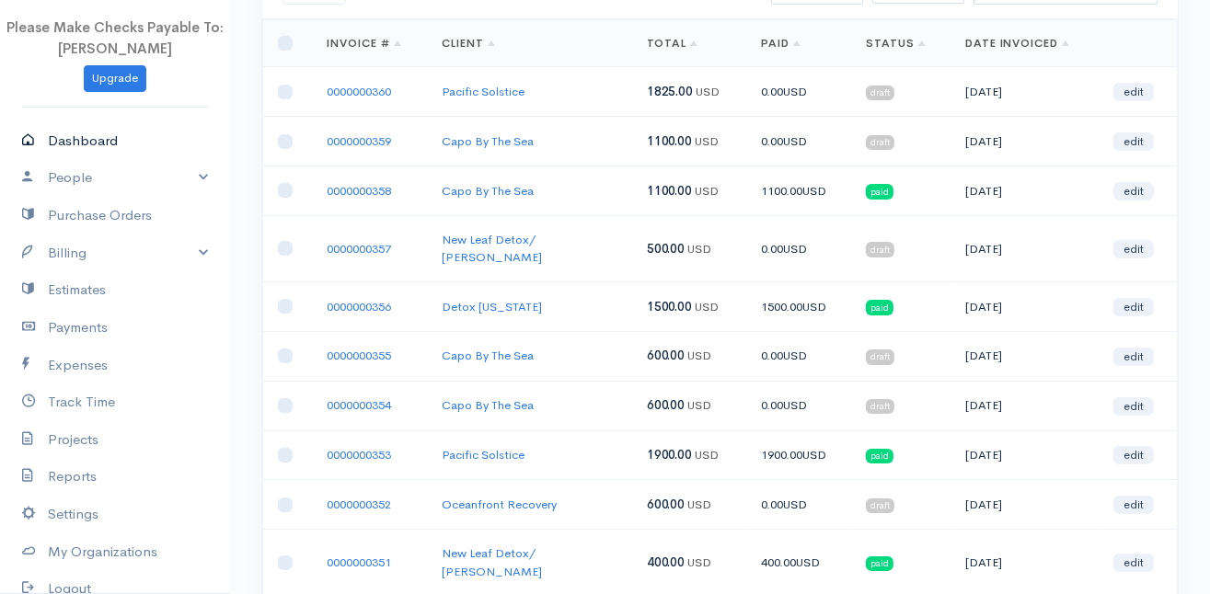
click at [60, 125] on link "Dashboard" at bounding box center [115, 141] width 230 height 38
select select "thistoyear"
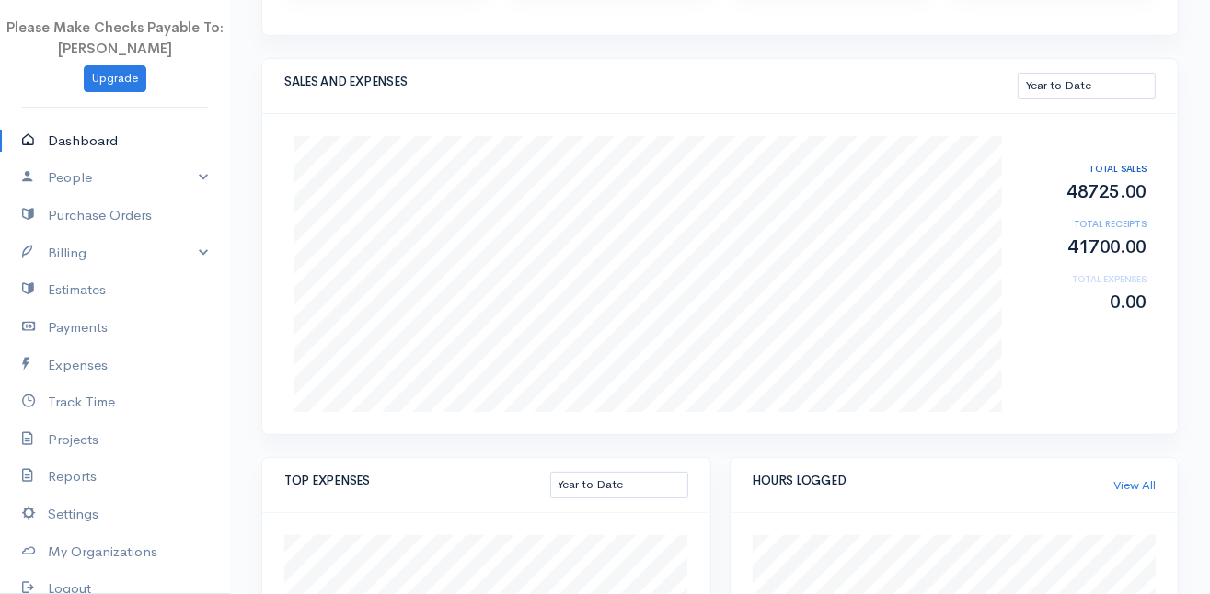
scroll to position [252, 0]
